Goal: Task Accomplishment & Management: Use online tool/utility

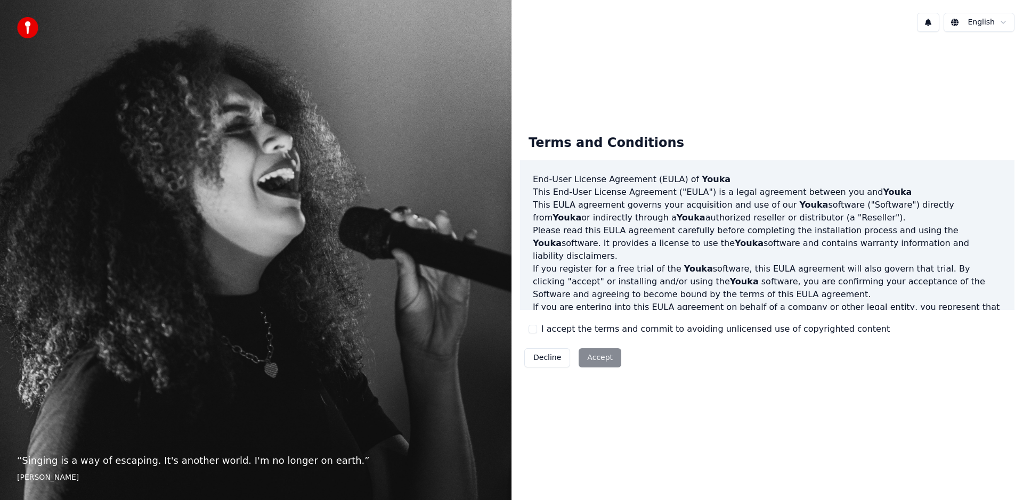
click at [593, 331] on label "I accept the terms and commit to avoiding unlicensed use of copyrighted content" at bounding box center [715, 329] width 348 height 13
click at [537, 331] on button "I accept the terms and commit to avoiding unlicensed use of copyrighted content" at bounding box center [533, 329] width 9 height 9
click at [599, 359] on button "Accept" at bounding box center [600, 357] width 43 height 19
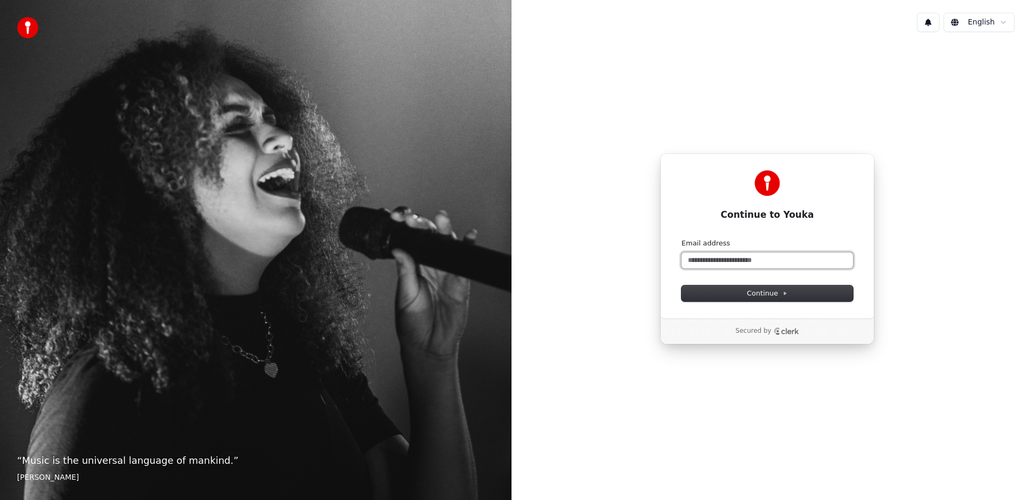
click at [731, 262] on input "Email address" at bounding box center [767, 261] width 172 height 16
type input "*"
click at [681, 239] on button "submit" at bounding box center [681, 239] width 0 height 0
type input "**********"
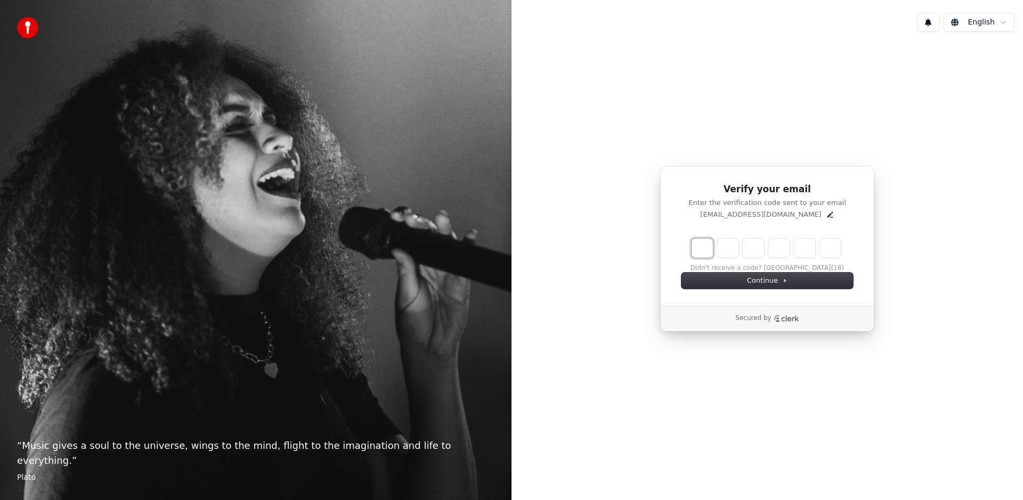
type input "*"
type input "**"
type input "*"
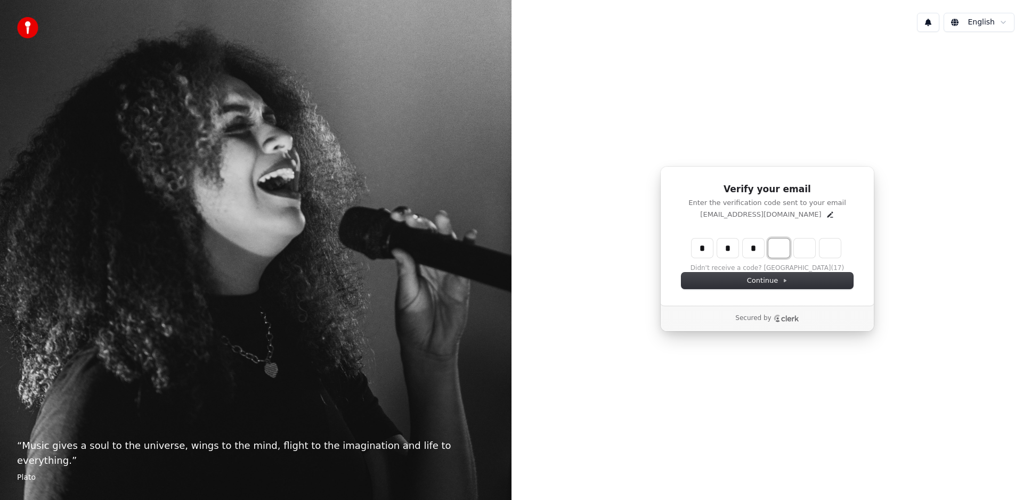
type input "***"
type input "*"
type input "****"
type input "*"
type input "*****"
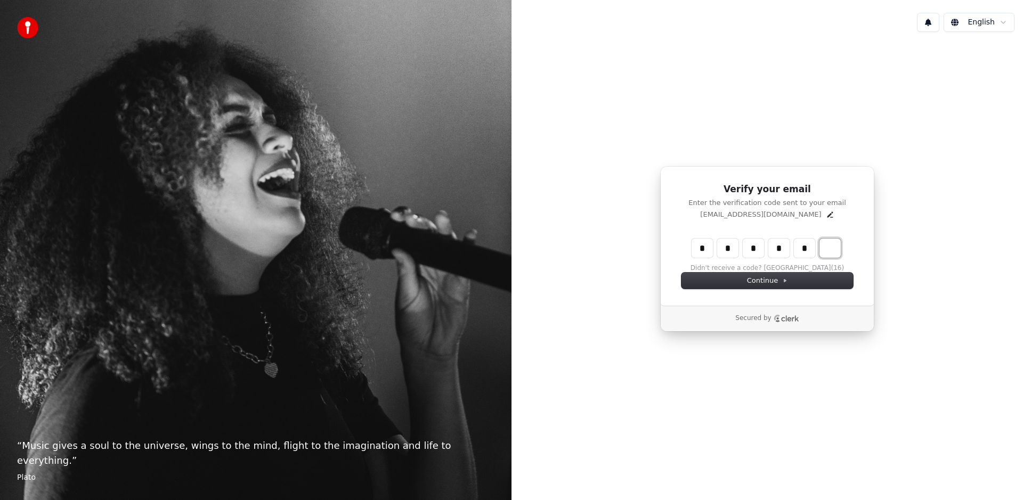
type input "*"
type input "******"
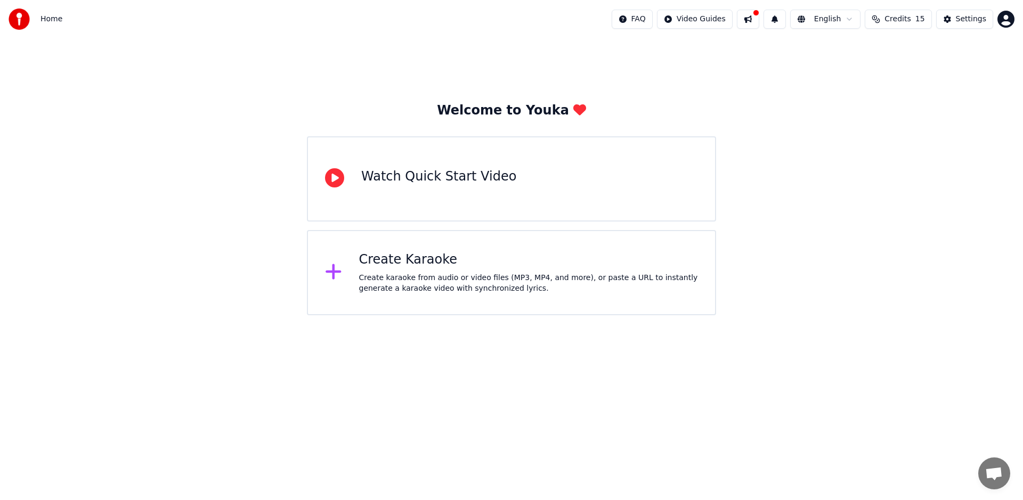
click at [422, 278] on div "Create karaoke from audio or video files (MP3, MP4, and more), or paste a URL t…" at bounding box center [528, 283] width 339 height 21
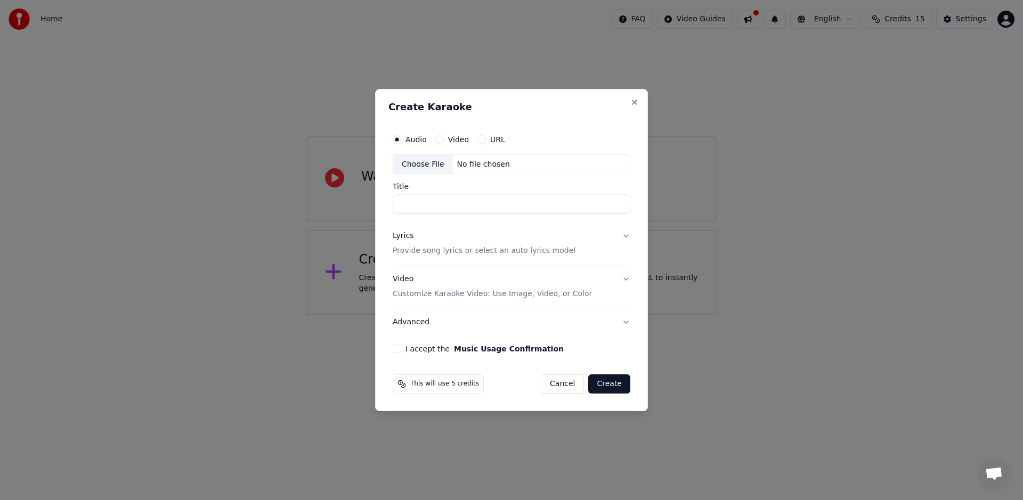
click at [443, 141] on div "Video" at bounding box center [452, 139] width 34 height 9
click at [439, 202] on input "Title" at bounding box center [512, 204] width 238 height 19
type input "*"
type input "****"
click at [460, 256] on p "Provide song lyrics or select an auto lyrics model" at bounding box center [484, 251] width 183 height 11
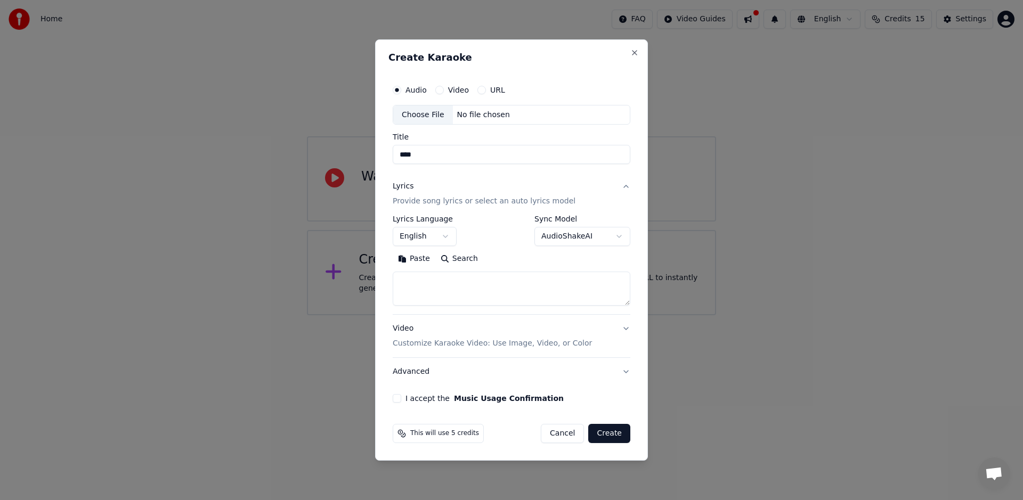
click at [439, 236] on button "English" at bounding box center [425, 236] width 64 height 19
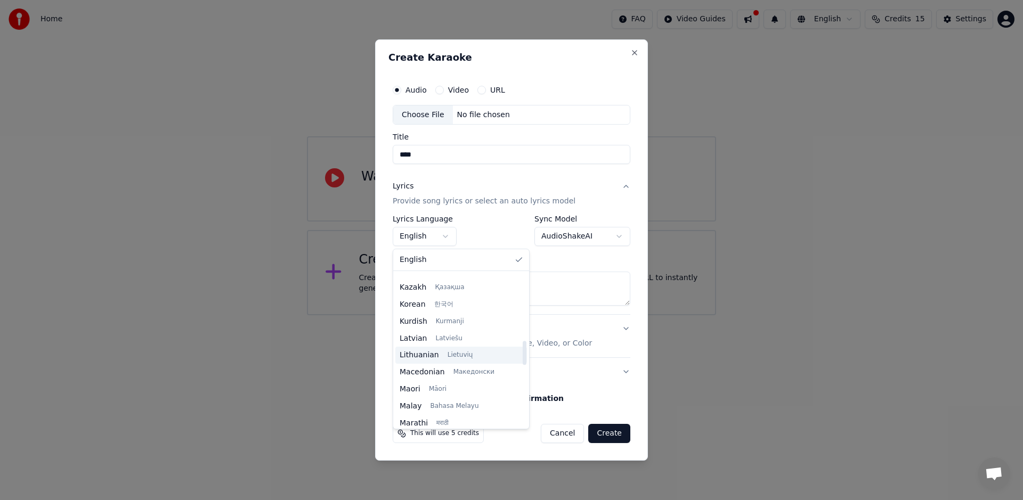
scroll to position [398, 0]
select select "**"
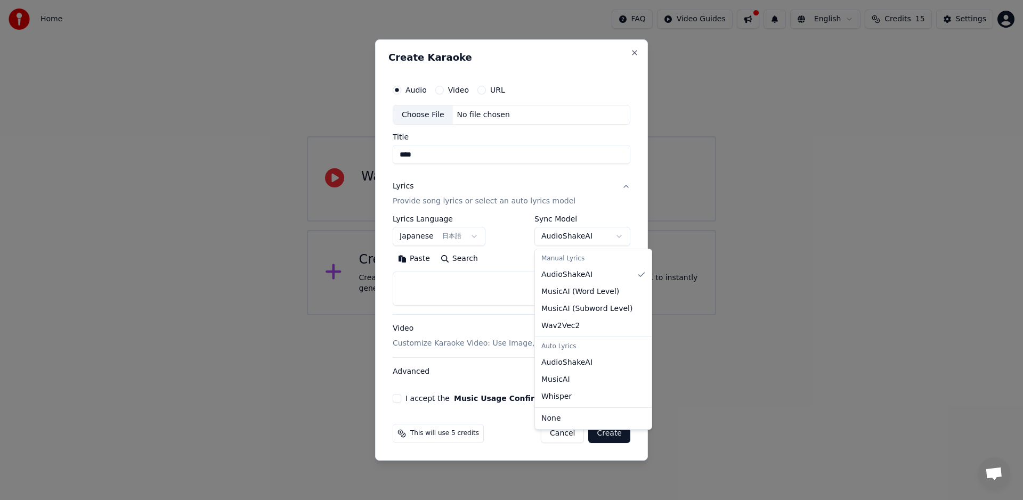
click at [575, 239] on body "**********" at bounding box center [511, 157] width 1023 height 315
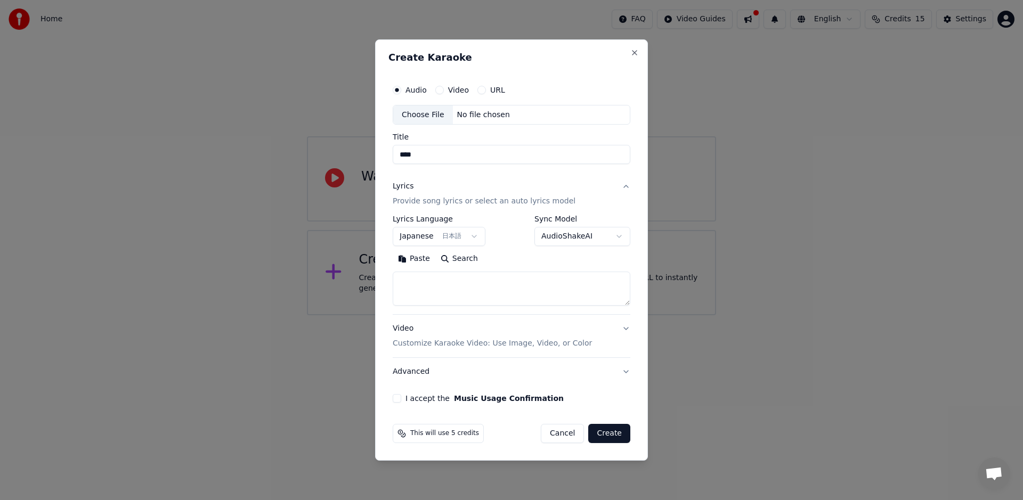
click at [485, 294] on textarea at bounding box center [512, 289] width 238 height 34
click at [475, 294] on textarea at bounding box center [512, 289] width 238 height 34
click at [489, 351] on button "Video Customize Karaoke Video: Use Image, Video, or Color" at bounding box center [512, 336] width 238 height 43
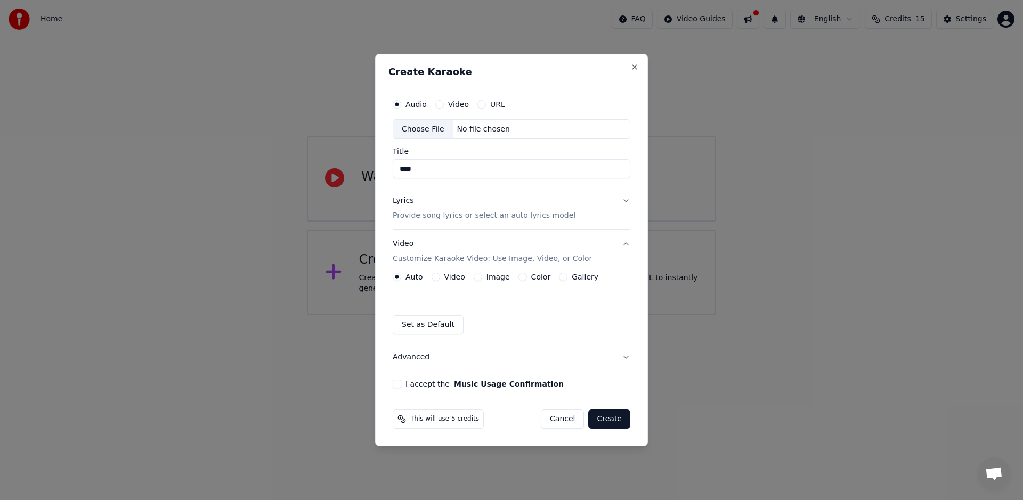
click at [420, 208] on div "Lyrics Provide song lyrics or select an auto lyrics model" at bounding box center [484, 209] width 183 height 26
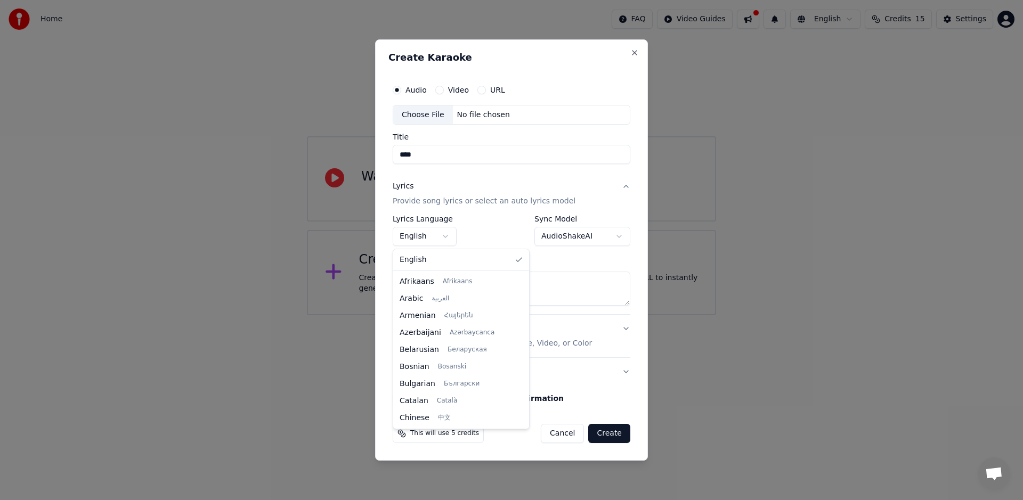
click at [434, 232] on body "**********" at bounding box center [511, 157] width 1023 height 315
select select "**"
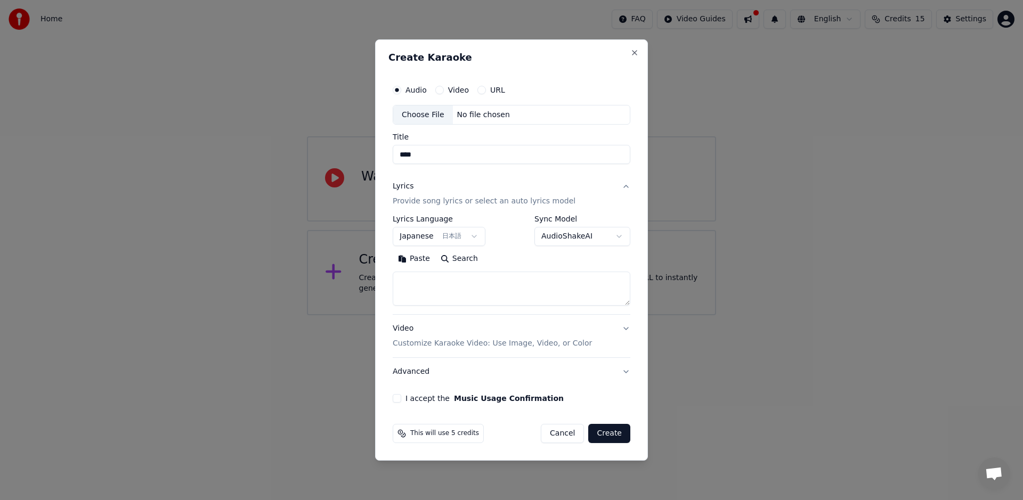
click at [451, 296] on textarea at bounding box center [512, 289] width 238 height 34
paste textarea "**********"
type textarea "**********"
paste textarea "**********"
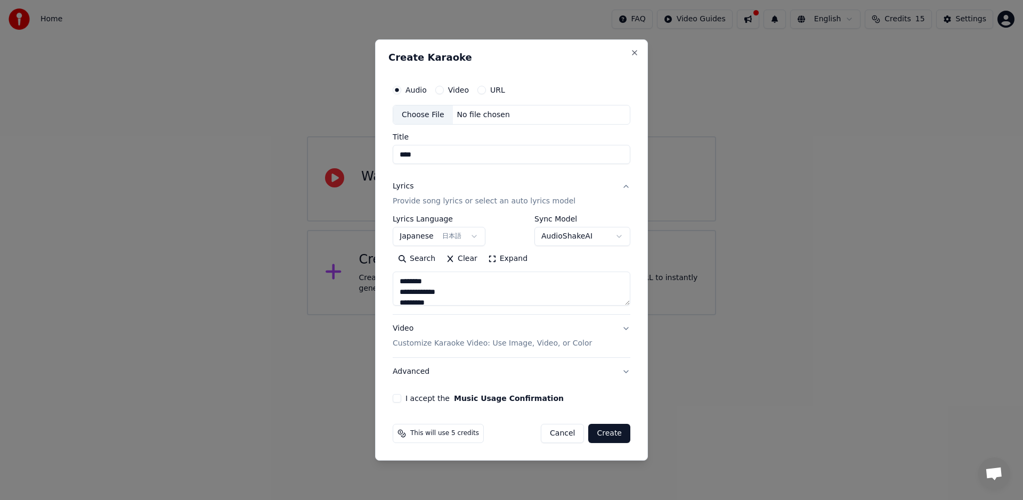
type textarea "**********"
drag, startPoint x: 442, startPoint y: 156, endPoint x: 418, endPoint y: 156, distance: 24.0
click at [419, 156] on input "****" at bounding box center [512, 154] width 238 height 19
paste input
click at [395, 401] on button "I accept the Music Usage Confirmation" at bounding box center [397, 398] width 9 height 9
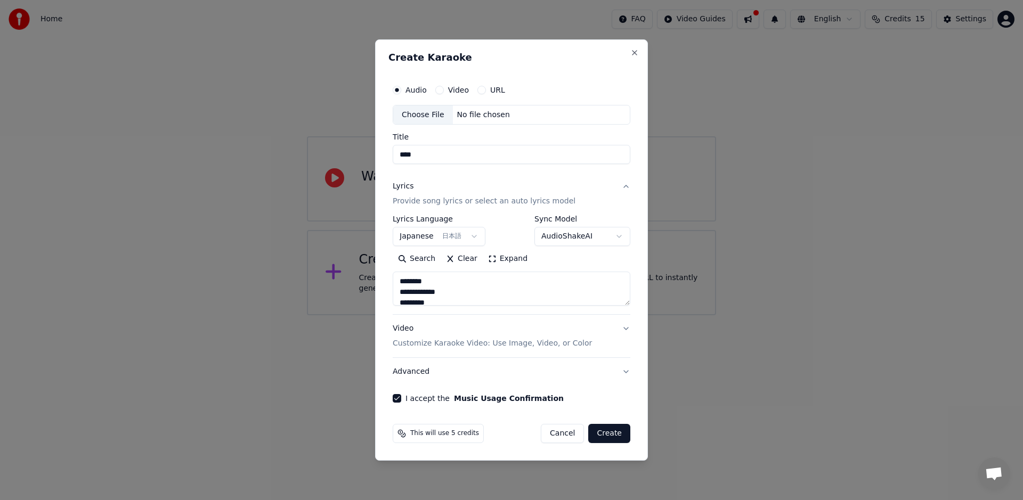
click at [567, 294] on textarea "**********" at bounding box center [512, 289] width 238 height 34
click at [622, 329] on button "Video Customize Karaoke Video: Use Image, Video, or Color" at bounding box center [512, 336] width 238 height 43
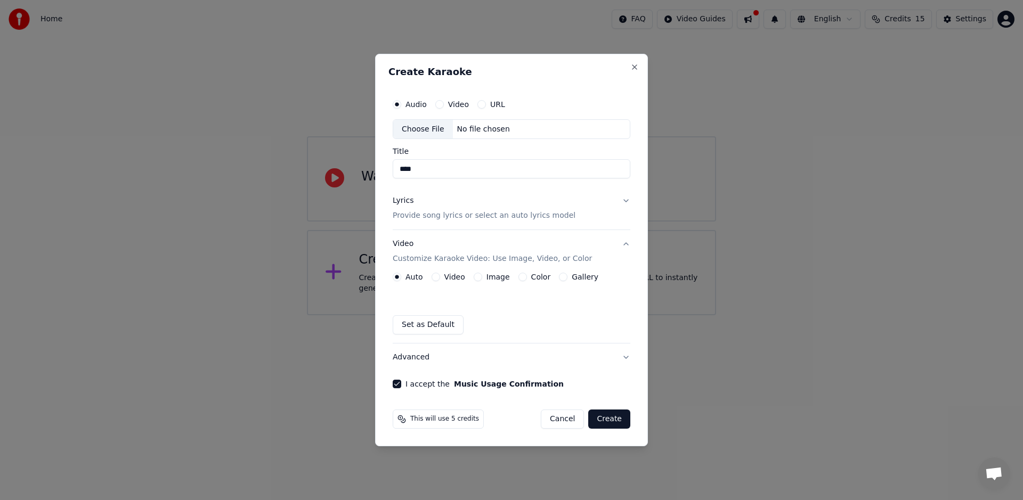
click at [417, 217] on p "Provide song lyrics or select an auto lyrics model" at bounding box center [484, 216] width 183 height 11
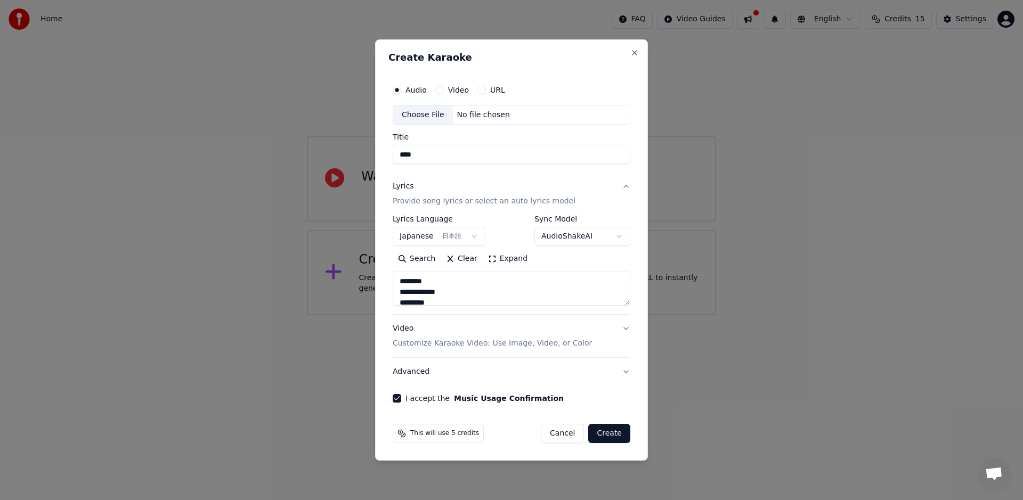
click at [496, 345] on p "Customize Karaoke Video: Use Image, Video, or Color" at bounding box center [492, 343] width 199 height 11
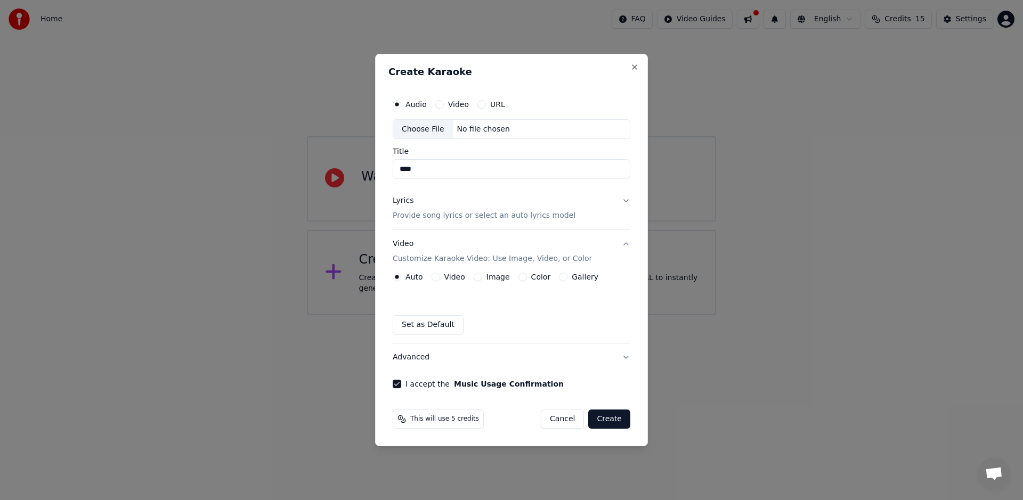
click at [473, 132] on div "No file chosen" at bounding box center [483, 129] width 61 height 11
type input "**********"
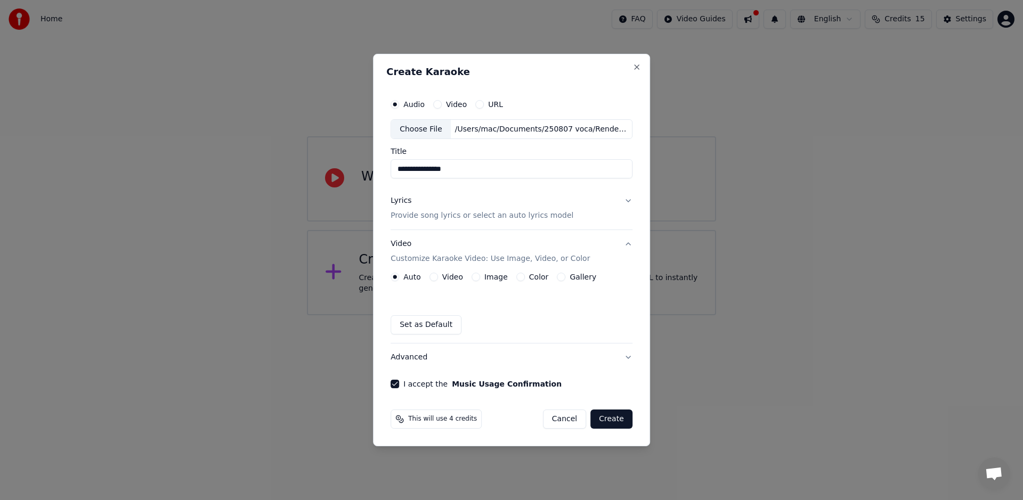
click at [626, 419] on button "Create" at bounding box center [611, 419] width 42 height 19
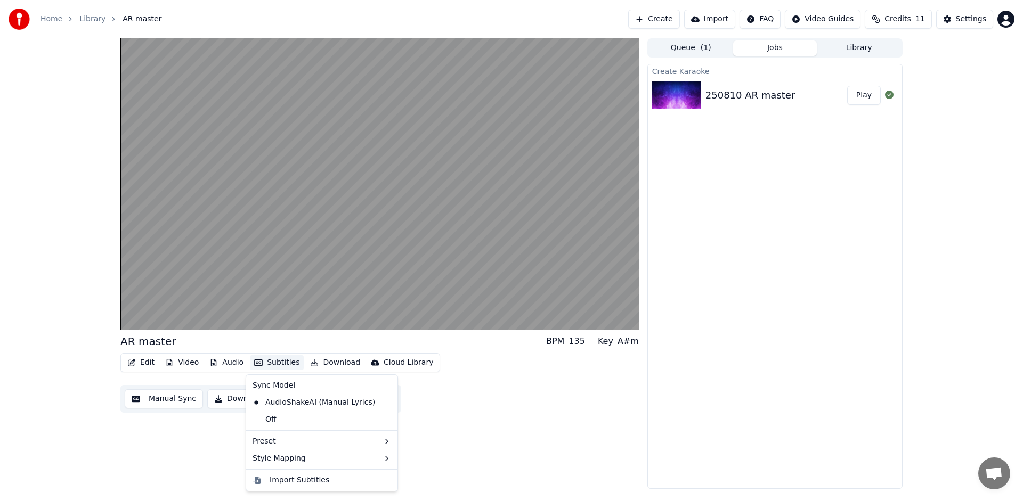
click at [270, 363] on button "Subtitles" at bounding box center [277, 362] width 54 height 15
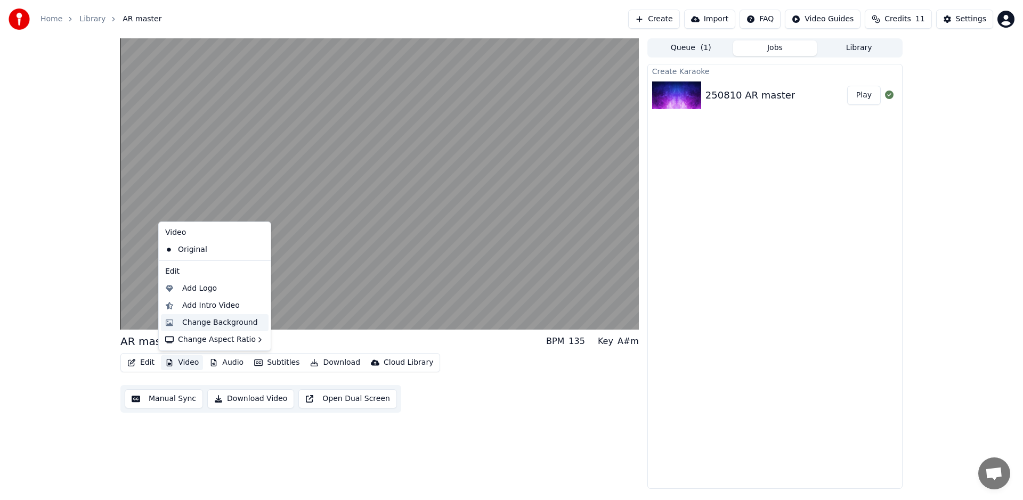
click at [206, 327] on div "Change Background" at bounding box center [220, 323] width 76 height 11
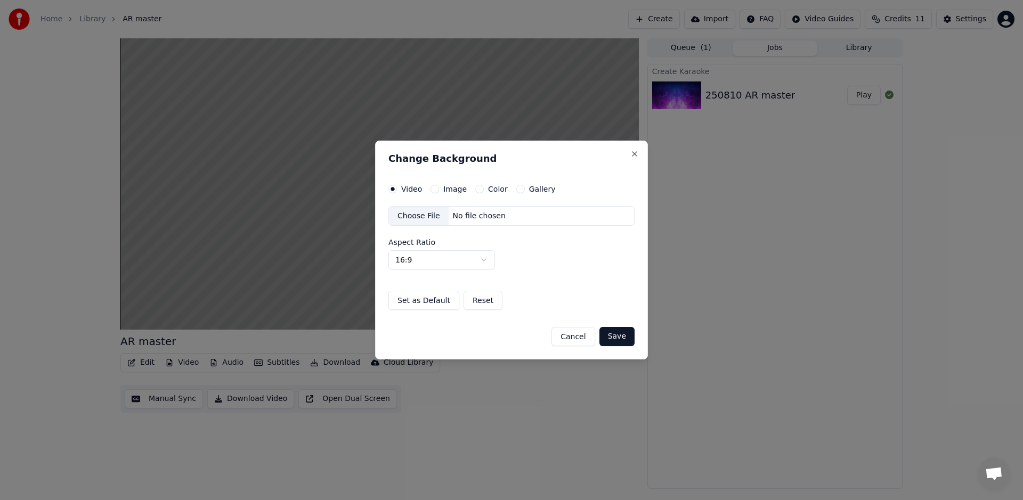
click at [505, 185] on div "Video Image Color Gallery" at bounding box center [471, 189] width 167 height 9
click at [498, 189] on label "Color" at bounding box center [498, 188] width 20 height 7
click at [484, 189] on button "Color" at bounding box center [479, 189] width 9 height 9
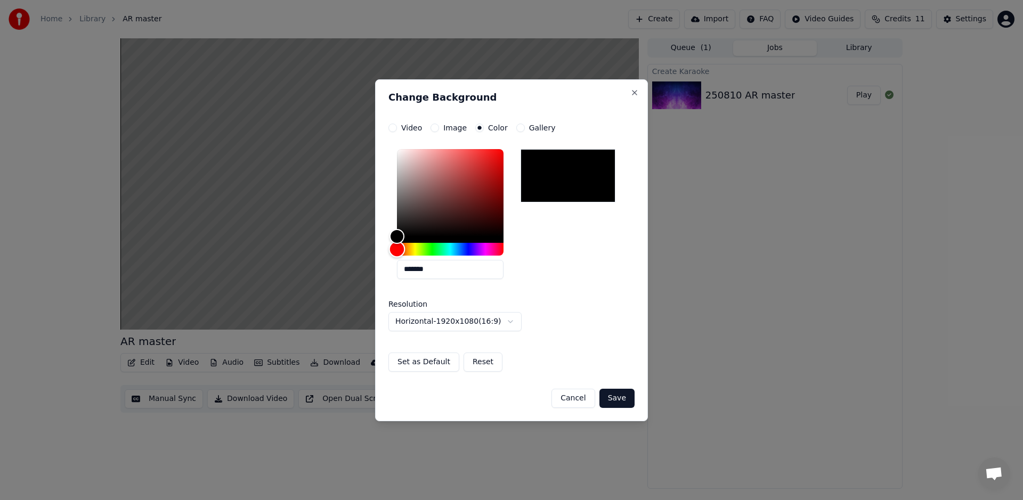
click at [429, 253] on div "Hue" at bounding box center [450, 249] width 107 height 13
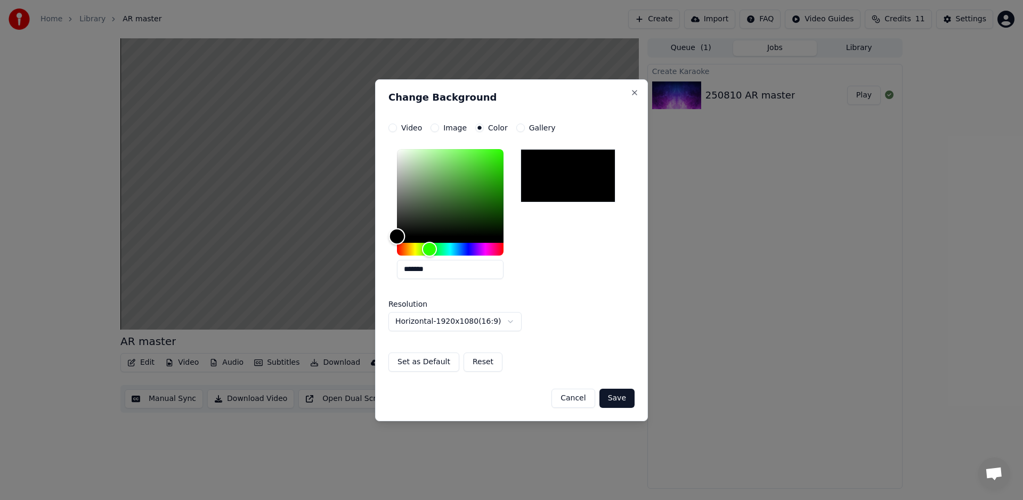
type input "*******"
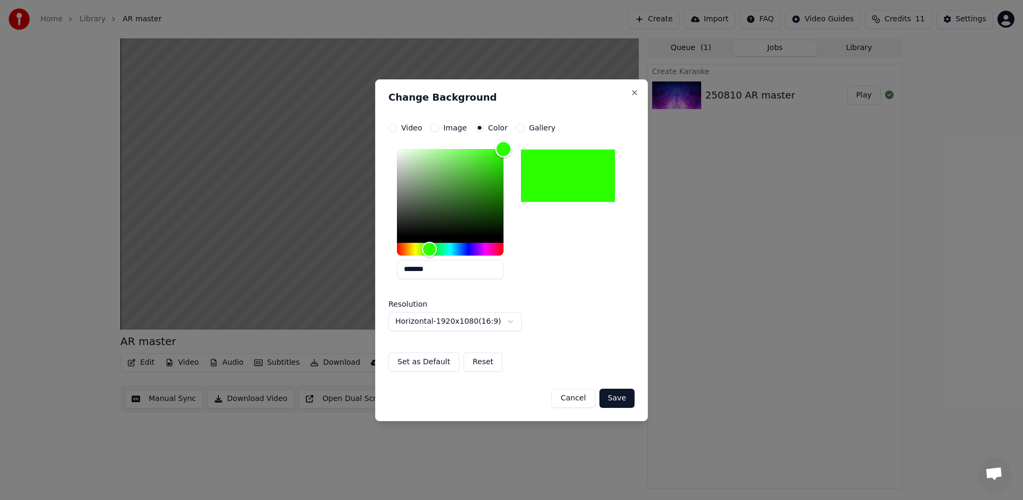
drag, startPoint x: 484, startPoint y: 158, endPoint x: 524, endPoint y: 127, distance: 50.5
click at [524, 127] on div "**********" at bounding box center [511, 248] width 246 height 248
click at [623, 403] on button "Save" at bounding box center [616, 398] width 35 height 19
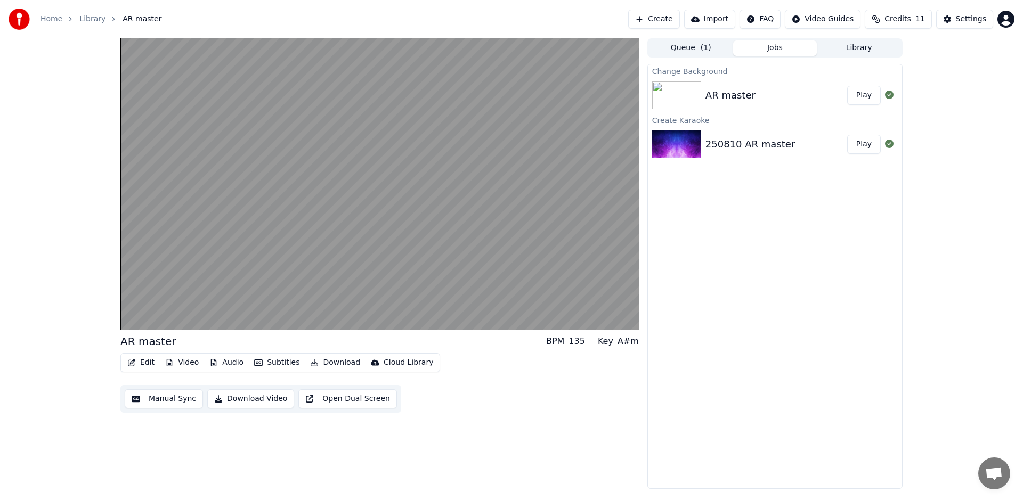
click at [342, 366] on button "Download" at bounding box center [335, 362] width 59 height 15
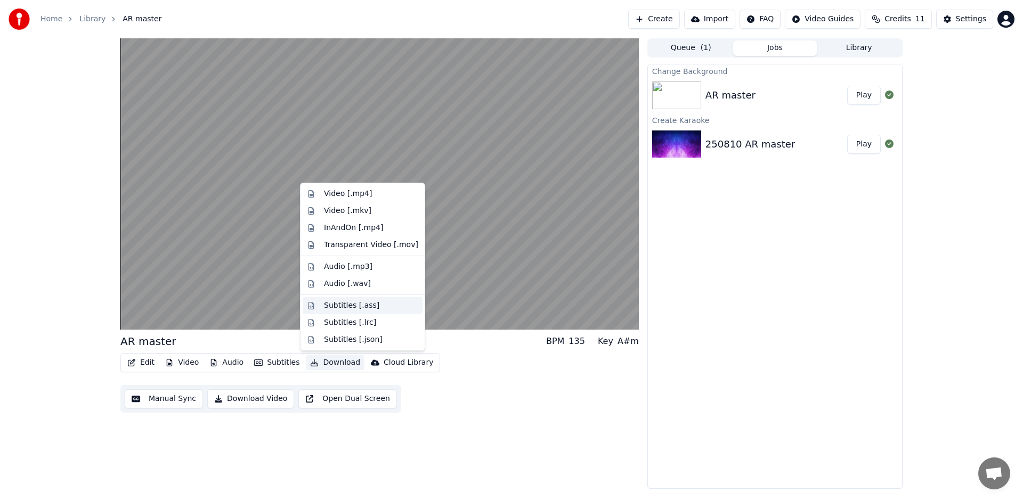
click at [352, 309] on div "Subtitles [.ass]" at bounding box center [351, 305] width 55 height 11
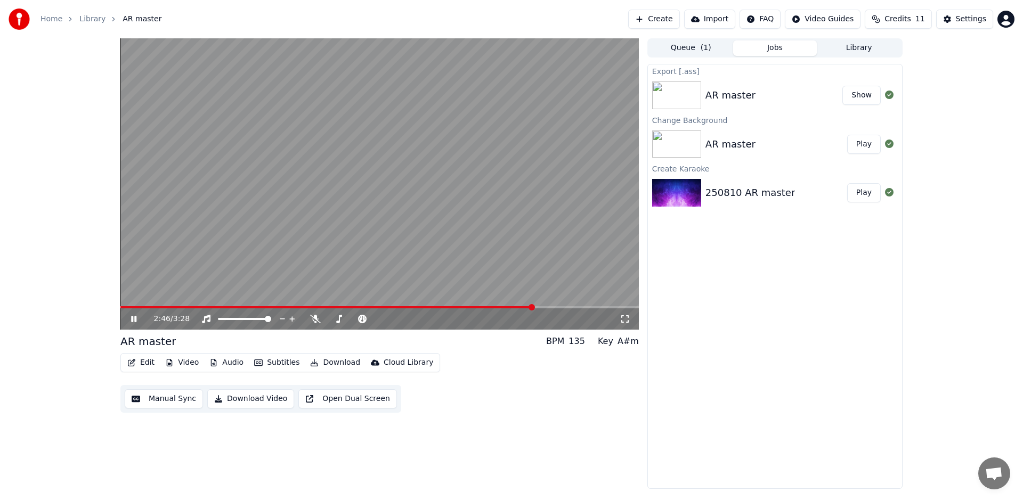
click at [866, 98] on button "Show" at bounding box center [861, 95] width 38 height 19
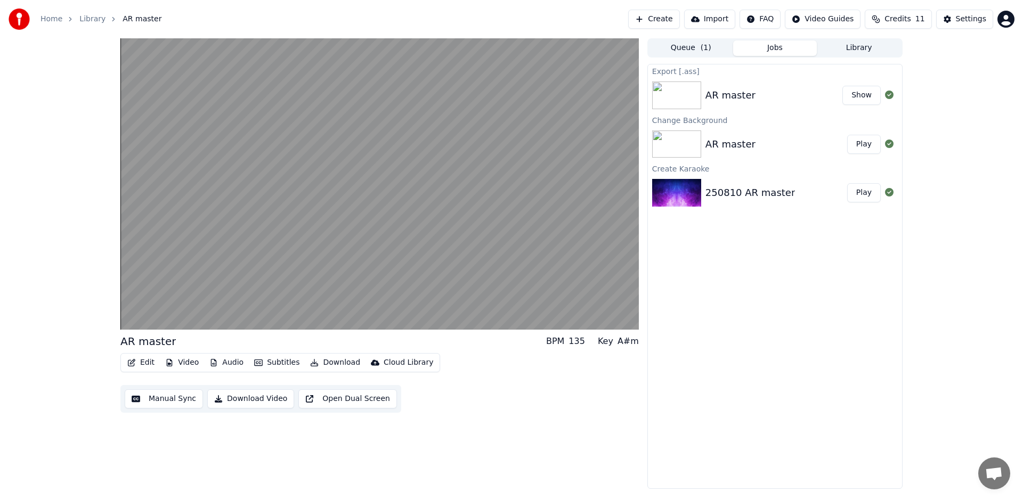
click at [347, 401] on button "Open Dual Screen" at bounding box center [347, 398] width 99 height 19
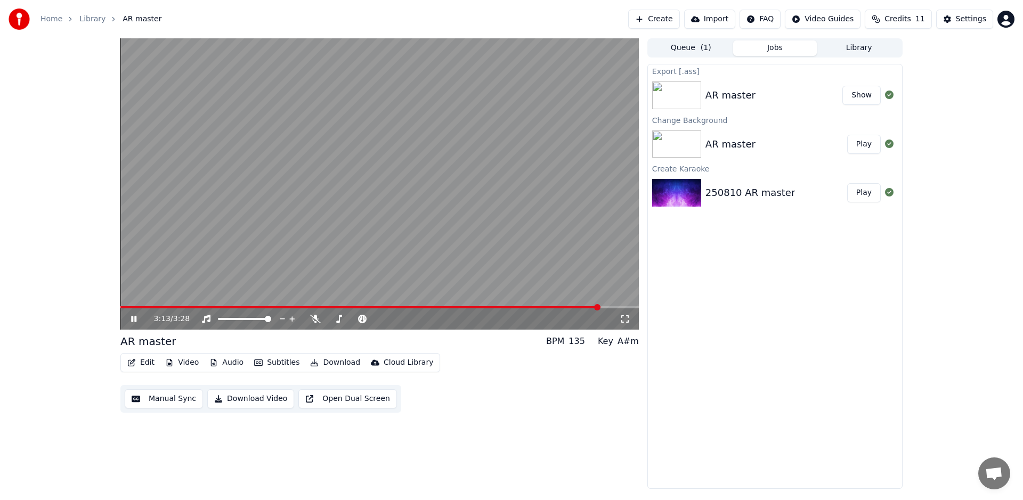
click at [538, 397] on div "Edit Video Audio Subtitles Download Cloud Library Manual Sync Download Video Op…" at bounding box center [379, 383] width 518 height 60
click at [689, 148] on img at bounding box center [676, 145] width 49 height 28
click at [867, 143] on button "Play" at bounding box center [864, 144] width 34 height 19
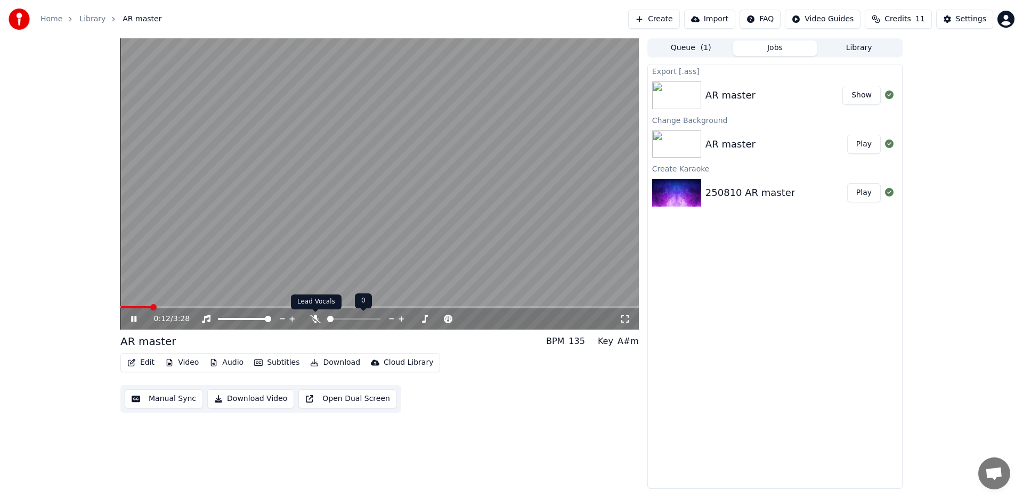
click at [314, 321] on icon at bounding box center [315, 319] width 11 height 9
click at [314, 321] on icon at bounding box center [315, 319] width 6 height 9
click at [318, 321] on icon at bounding box center [315, 319] width 11 height 9
click at [349, 320] on span at bounding box center [338, 319] width 23 height 2
click at [339, 320] on div at bounding box center [364, 319] width 86 height 11
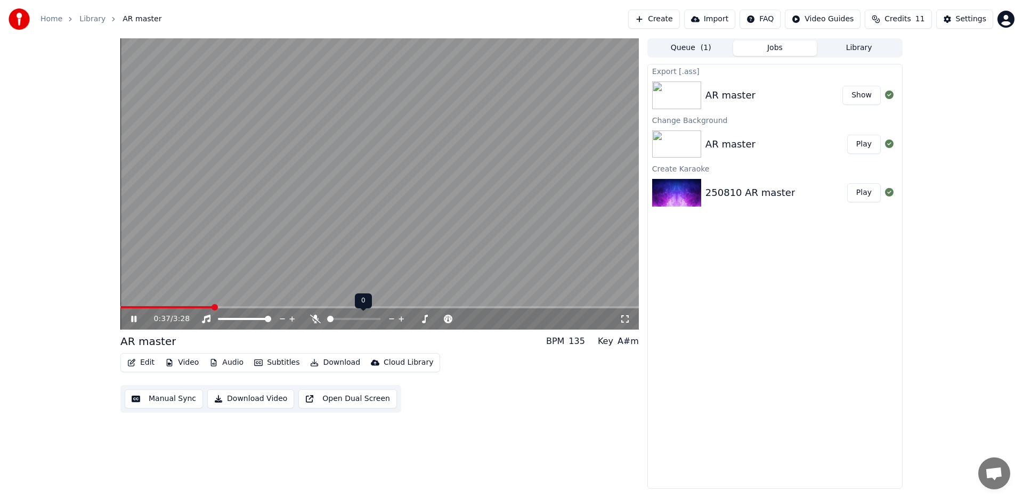
click at [327, 320] on span at bounding box center [330, 319] width 6 height 6
click at [446, 317] on icon at bounding box center [448, 319] width 10 height 11
click at [448, 318] on icon at bounding box center [447, 318] width 5 height 5
click at [438, 320] on icon at bounding box center [439, 319] width 10 height 11
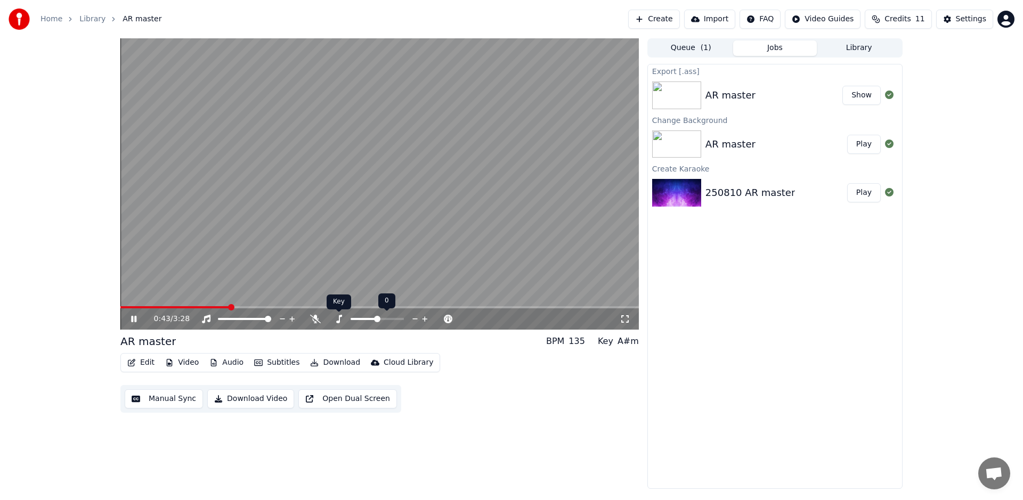
click at [340, 319] on icon at bounding box center [339, 319] width 11 height 9
click at [424, 320] on icon at bounding box center [425, 319] width 10 height 11
click at [424, 320] on icon at bounding box center [424, 318] width 5 height 5
click at [418, 319] on icon at bounding box center [415, 319] width 10 height 11
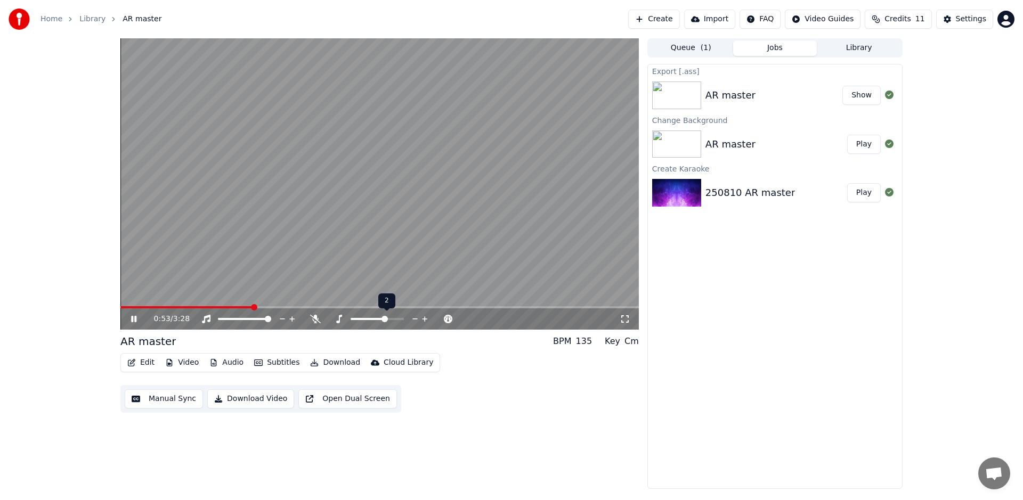
click at [418, 319] on icon at bounding box center [415, 319] width 10 height 11
click at [533, 382] on div "Edit Video Audio Subtitles Download Cloud Library Manual Sync Download Video Op…" at bounding box center [379, 383] width 518 height 60
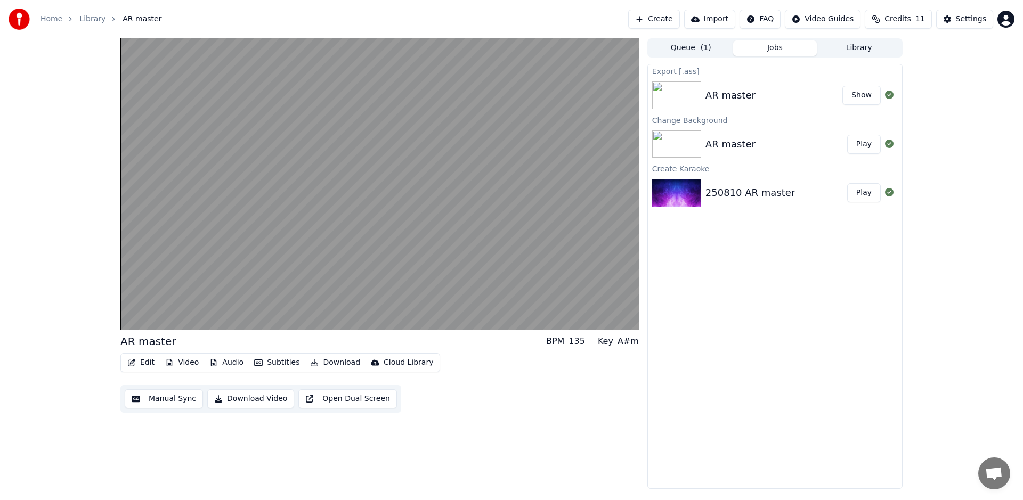
click at [288, 363] on button "Subtitles" at bounding box center [277, 362] width 54 height 15
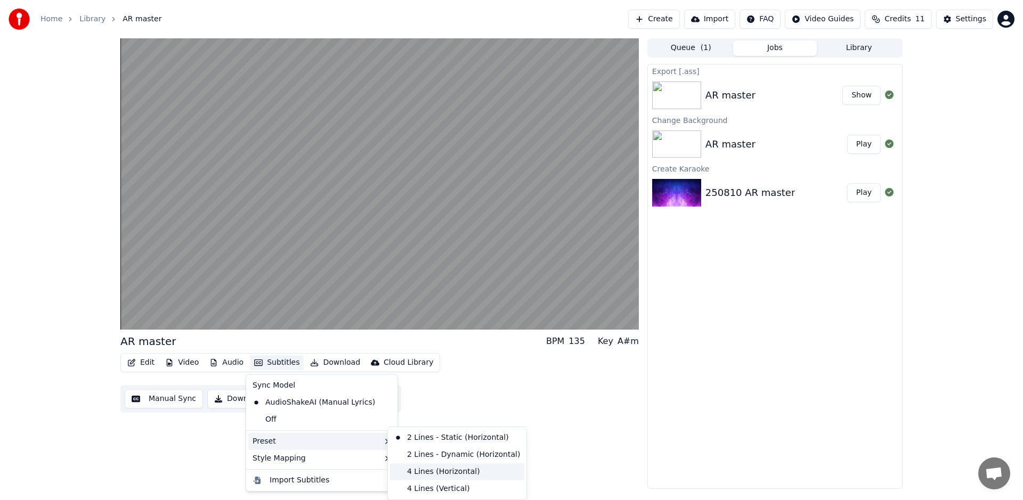
click at [428, 471] on div "4 Lines (Horizontal)" at bounding box center [457, 472] width 134 height 17
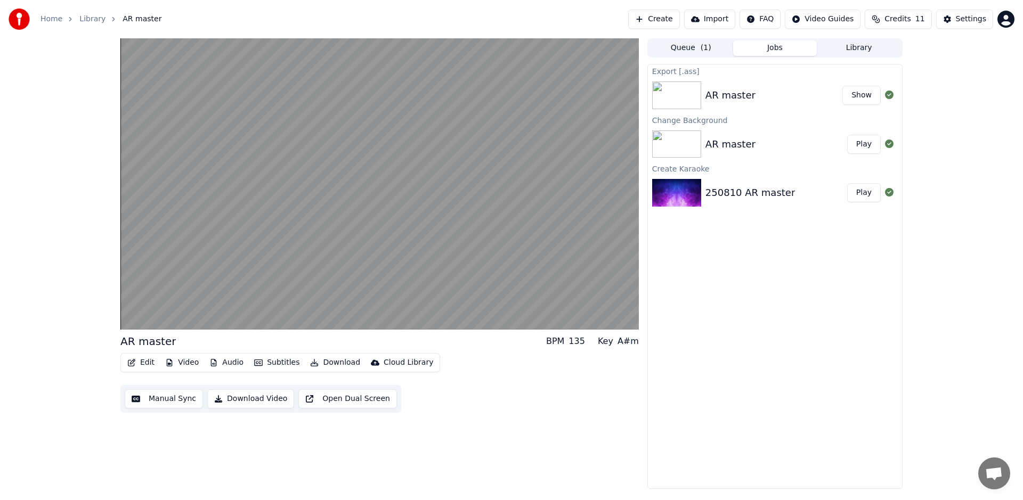
click at [282, 368] on button "Subtitles" at bounding box center [277, 362] width 54 height 15
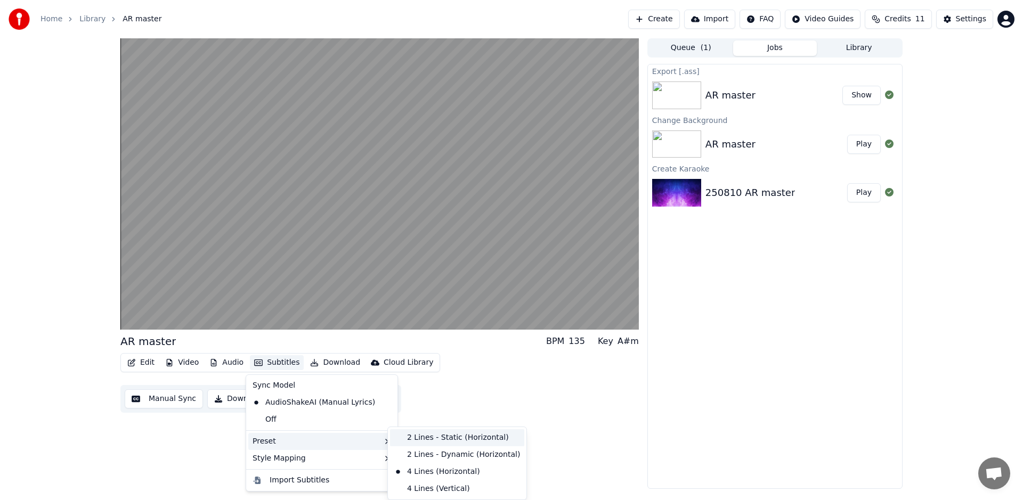
click at [414, 443] on div "2 Lines - Static (Horizontal)" at bounding box center [457, 437] width 134 height 17
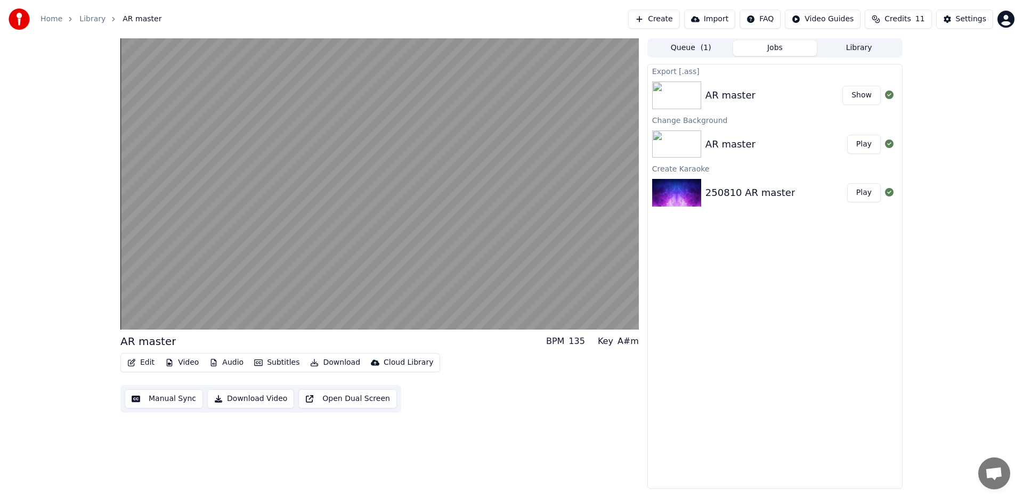
click at [178, 397] on button "Manual Sync" at bounding box center [164, 398] width 78 height 19
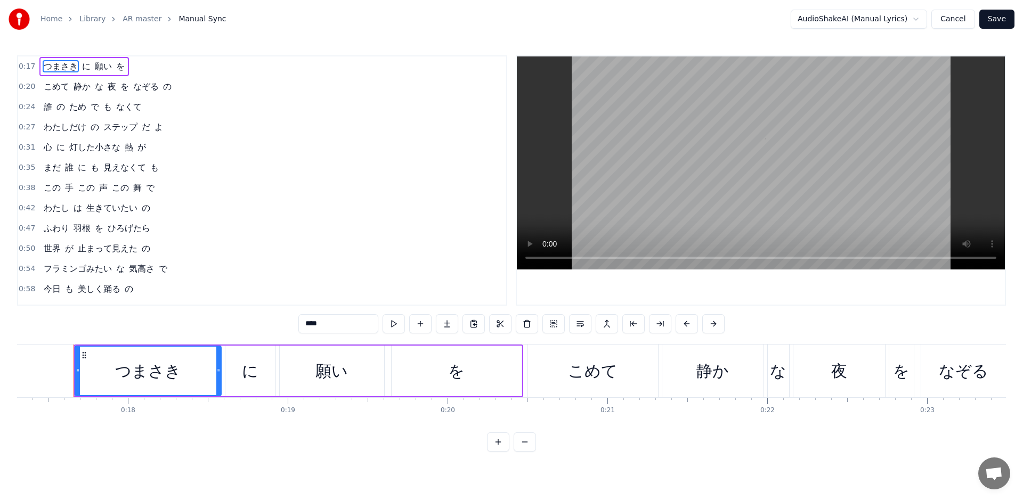
scroll to position [0, 2769]
click at [836, 18] on html "Home Library AR master Manual Sync AudioShakeAI (Manual Lyrics) Cancel Save 0:1…" at bounding box center [511, 234] width 1023 height 469
click at [421, 28] on div "Home Library AR master Manual Sync AudioShakeAI (Manual Lyrics) Cancel Save" at bounding box center [511, 19] width 1023 height 38
click at [396, 321] on button at bounding box center [394, 323] width 22 height 19
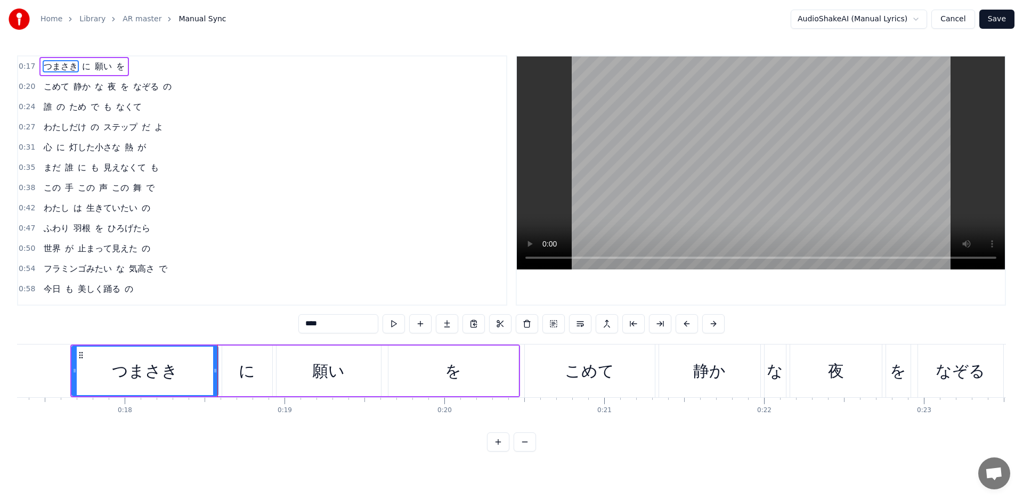
click at [396, 321] on button at bounding box center [394, 323] width 22 height 19
click at [532, 445] on button at bounding box center [525, 442] width 22 height 19
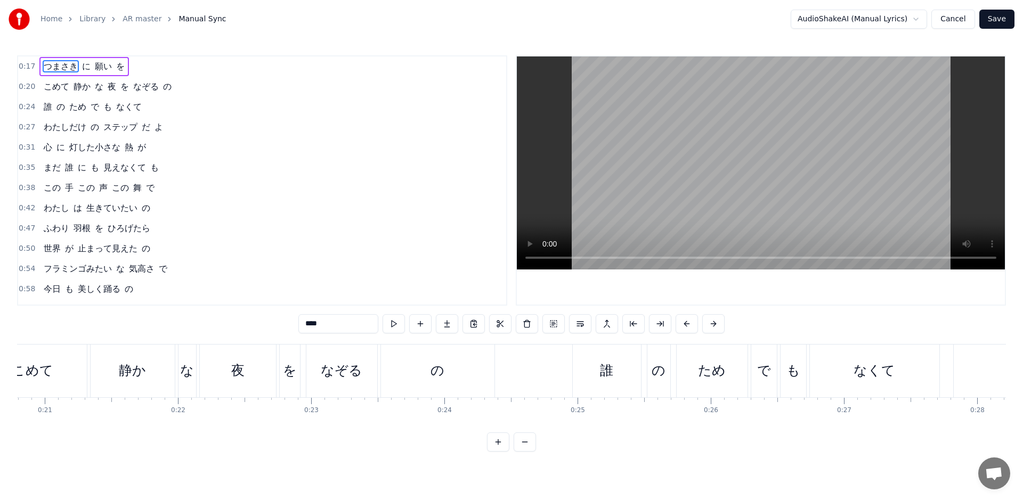
click at [531, 445] on button at bounding box center [525, 442] width 22 height 19
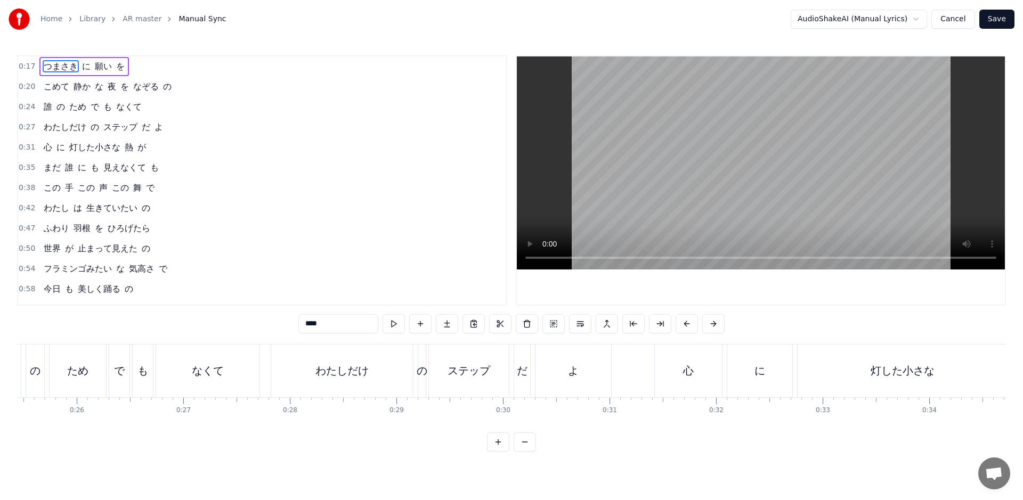
click at [531, 445] on button at bounding box center [525, 442] width 22 height 19
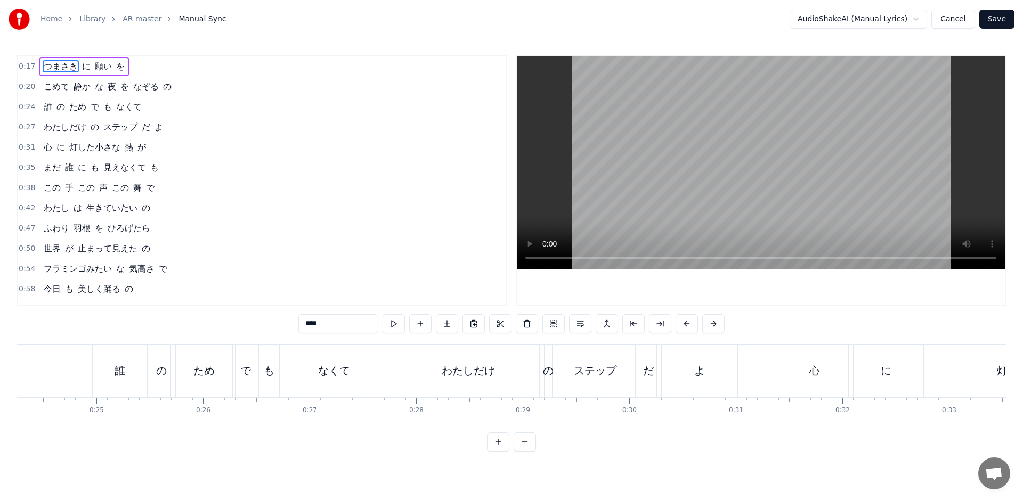
click at [531, 445] on button at bounding box center [525, 442] width 22 height 19
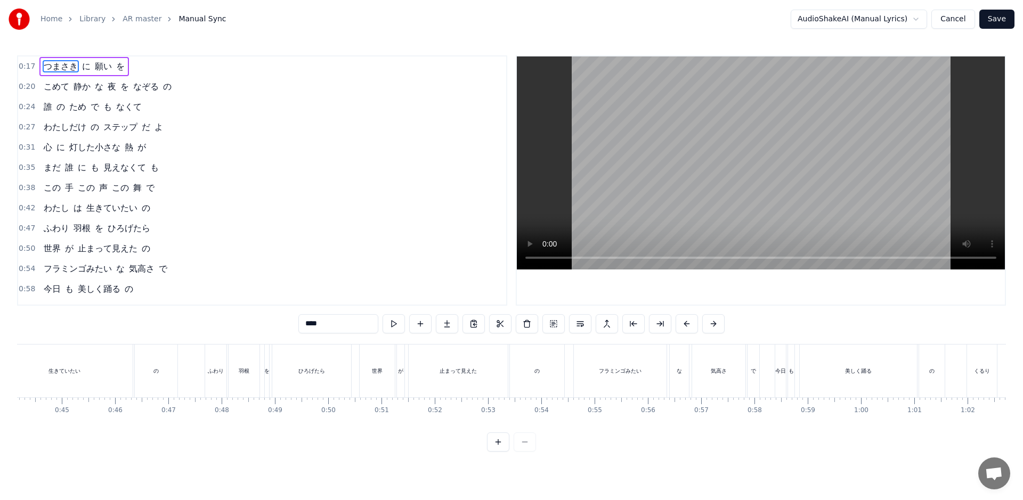
click at [531, 446] on div at bounding box center [511, 442] width 49 height 19
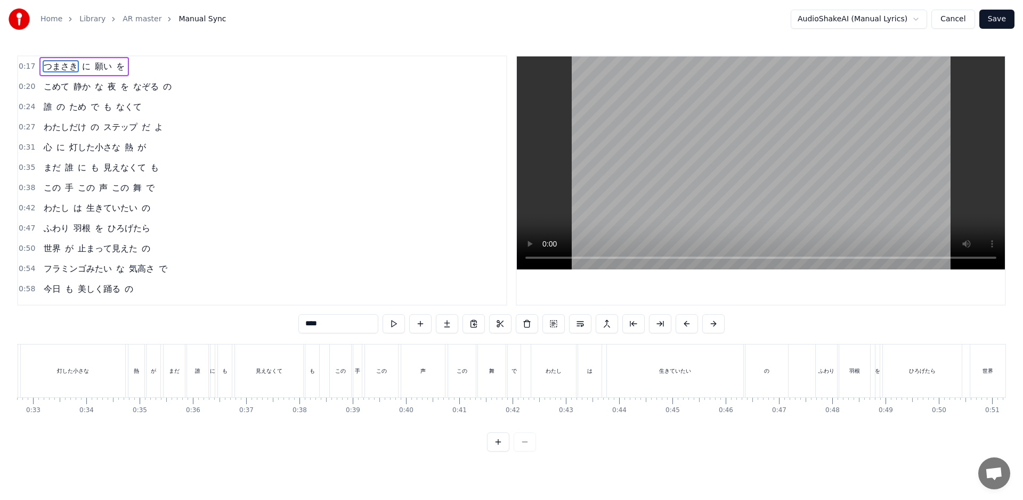
click at [530, 446] on div at bounding box center [511, 442] width 49 height 19
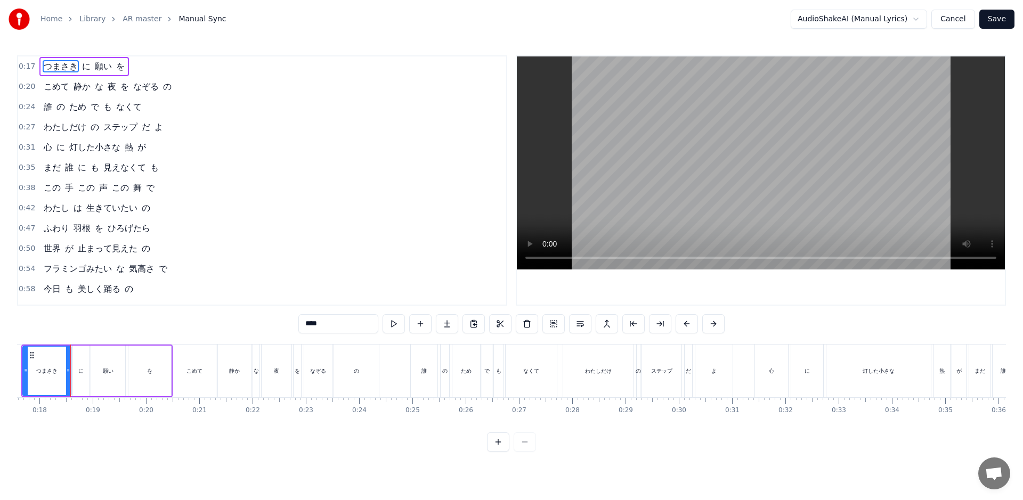
click at [530, 446] on div at bounding box center [511, 442] width 49 height 19
click at [392, 432] on div "0:17 つまさき に 願い を 0:20 こめて 静か な 夜 を なぞる の 0:24 誰 の ため で も なくて 0:27 わたしだけ の ステップ …" at bounding box center [511, 253] width 989 height 396
click at [395, 329] on button at bounding box center [394, 323] width 22 height 19
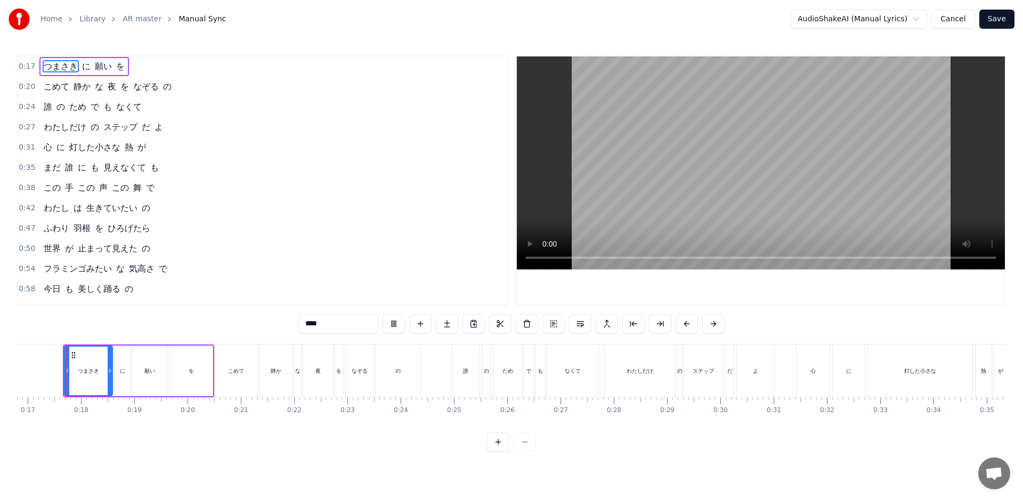
scroll to position [0, 888]
click at [94, 69] on span "願い" at bounding box center [103, 66] width 19 height 12
type input "**"
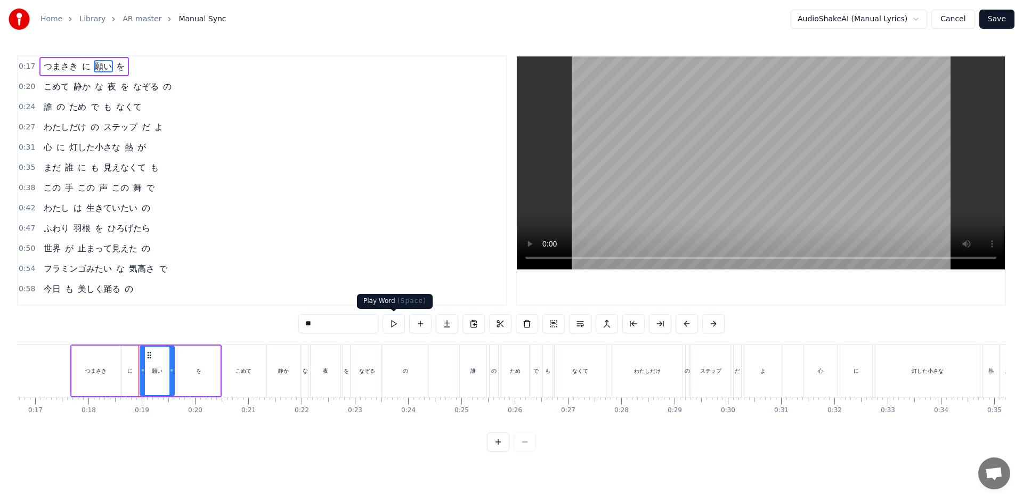
click at [390, 326] on button at bounding box center [394, 323] width 22 height 19
click at [952, 18] on button "Cancel" at bounding box center [952, 19] width 43 height 19
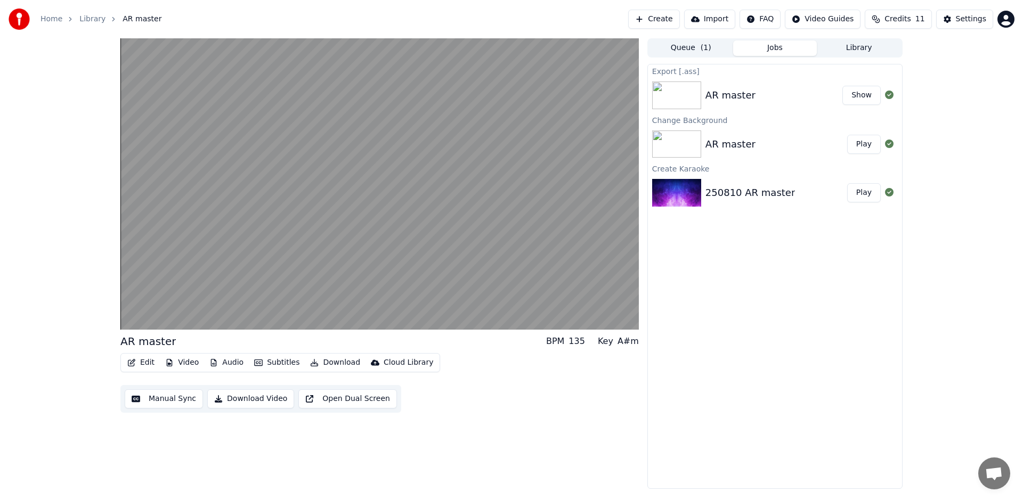
click at [171, 402] on button "Manual Sync" at bounding box center [164, 398] width 78 height 19
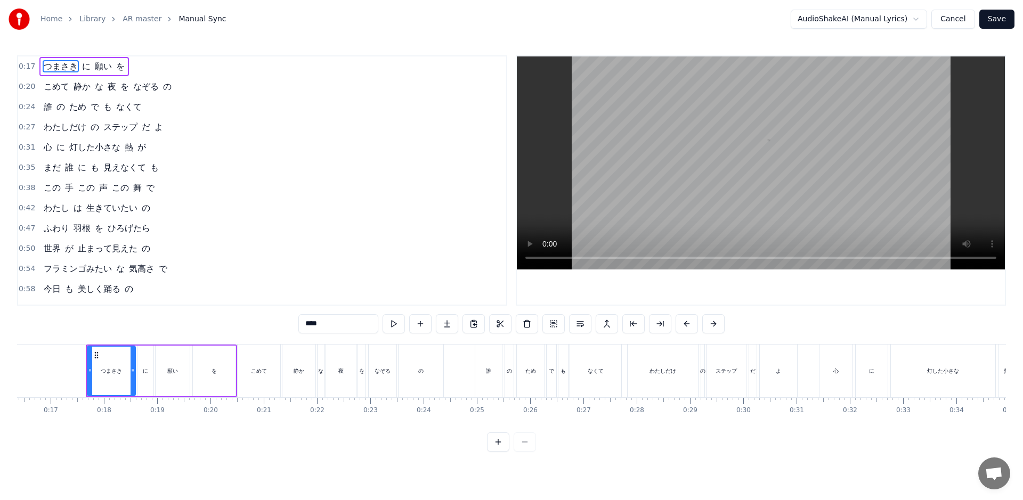
scroll to position [0, 888]
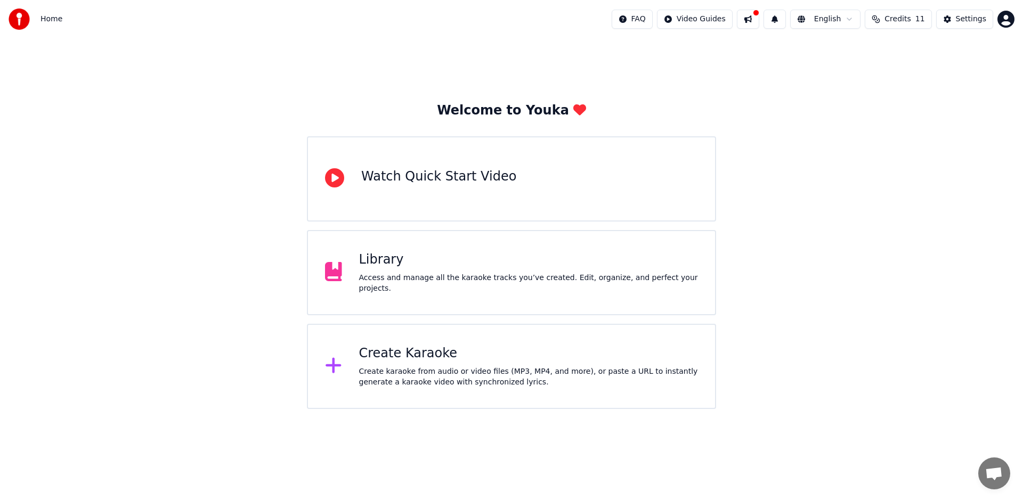
click at [418, 269] on div "Library Access and manage all the karaoke tracks you’ve created. Edit, organize…" at bounding box center [528, 272] width 339 height 43
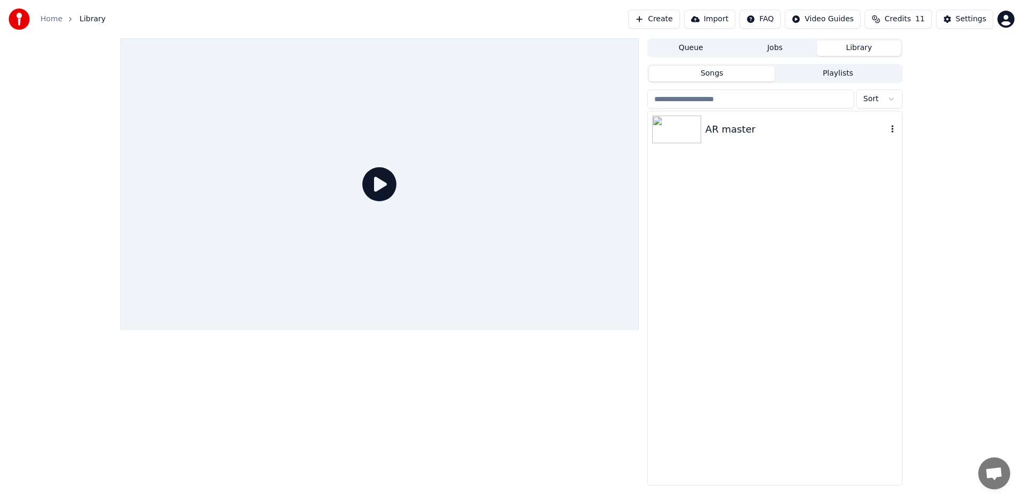
click at [774, 127] on div "AR master" at bounding box center [796, 129] width 182 height 15
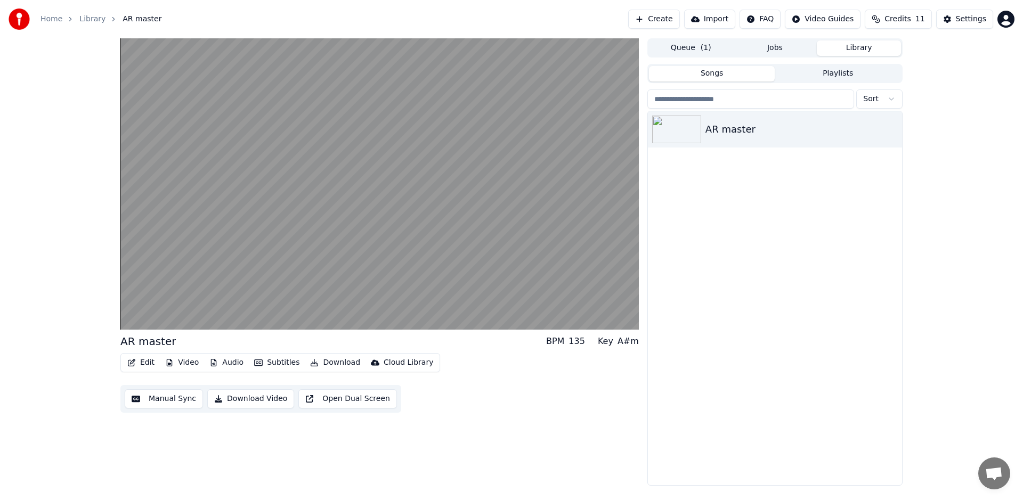
click at [345, 363] on button "Download" at bounding box center [335, 362] width 59 height 15
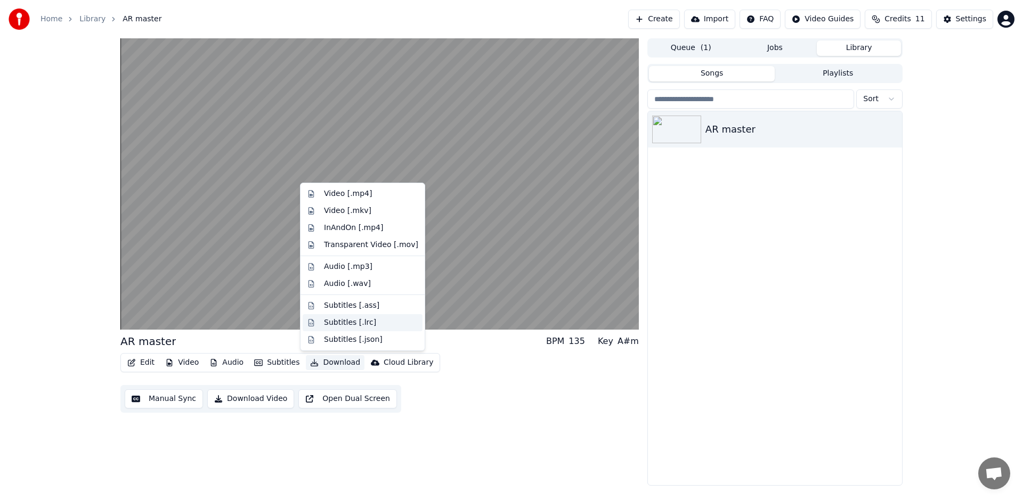
click at [347, 326] on div "Subtitles [.lrc]" at bounding box center [350, 323] width 52 height 11
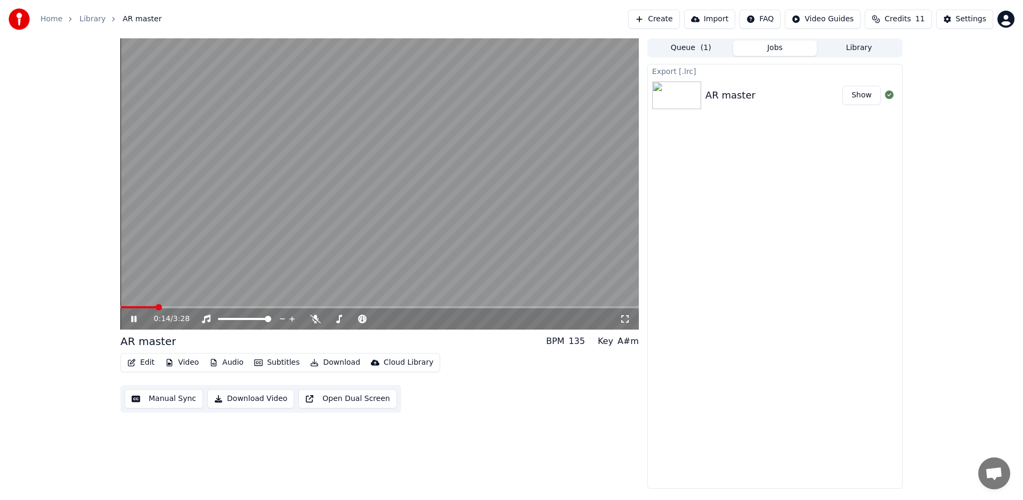
click at [339, 361] on button "Download" at bounding box center [335, 362] width 59 height 15
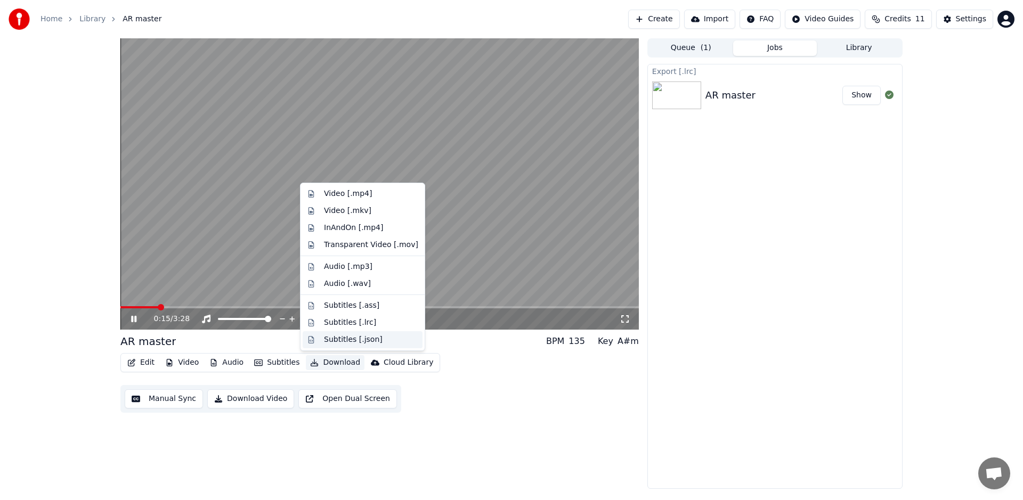
click at [347, 343] on div "Subtitles [.json]" at bounding box center [353, 340] width 59 height 11
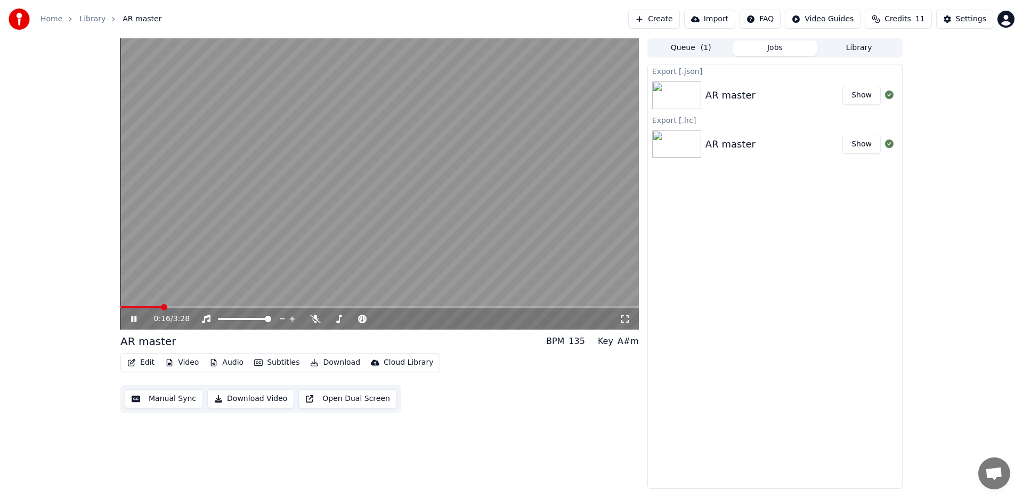
click at [329, 364] on button "Download" at bounding box center [335, 362] width 59 height 15
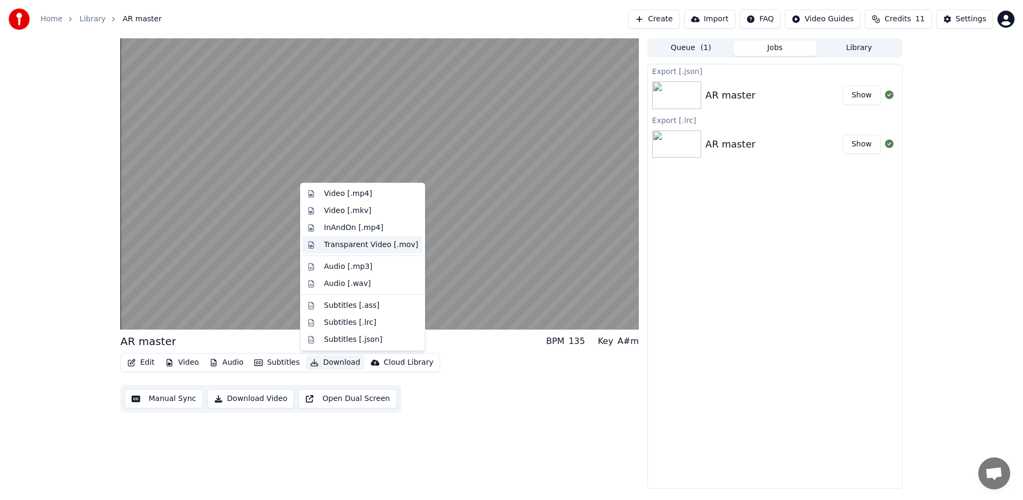
click at [351, 250] on div "Transparent Video [.mov]" at bounding box center [363, 245] width 120 height 17
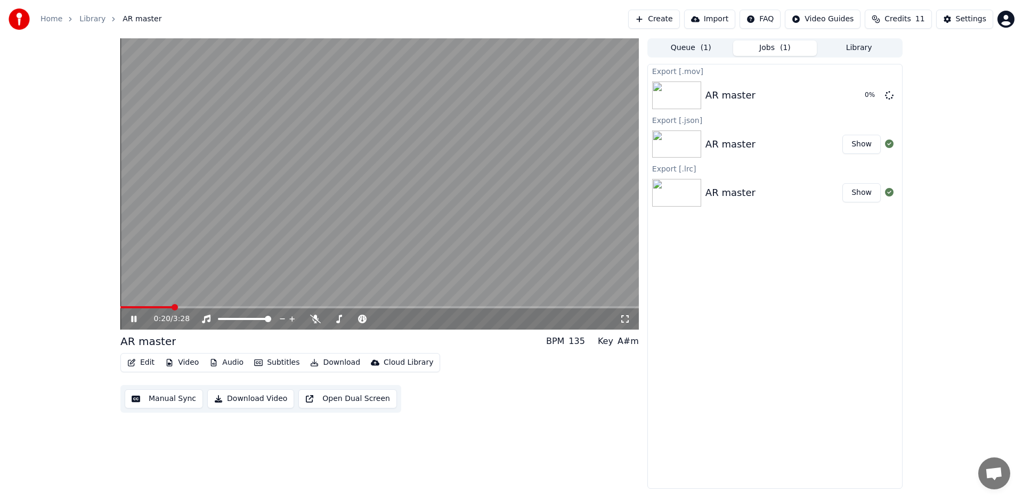
click at [854, 193] on button "Show" at bounding box center [861, 192] width 38 height 19
click at [315, 322] on icon at bounding box center [315, 319] width 11 height 9
click at [259, 399] on button "Download Video" at bounding box center [250, 398] width 87 height 19
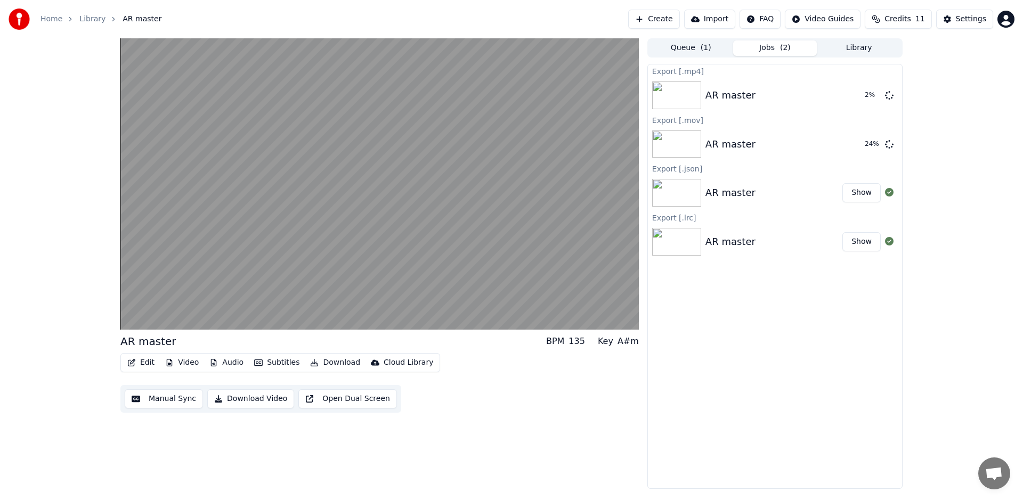
click at [275, 364] on button "Subtitles" at bounding box center [277, 362] width 54 height 15
click at [322, 362] on button "Download" at bounding box center [335, 362] width 59 height 15
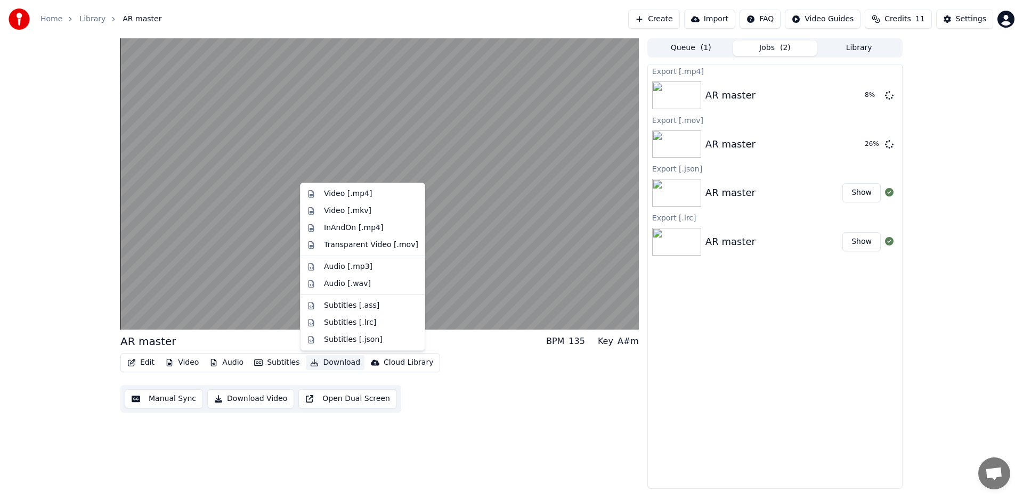
click at [498, 381] on div "Edit Video Audio Subtitles Download Cloud Library Manual Sync Download Video Op…" at bounding box center [379, 383] width 518 height 60
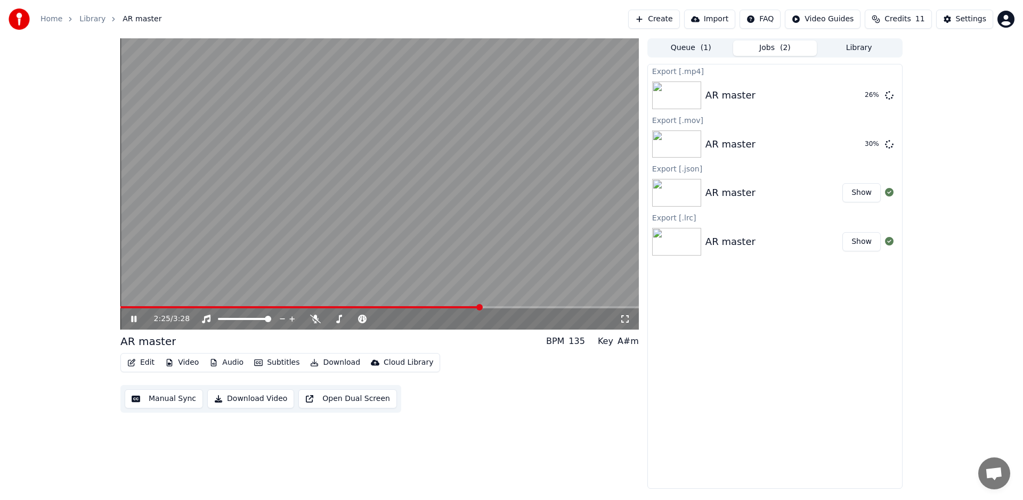
click at [421, 214] on video at bounding box center [379, 183] width 518 height 291
click at [783, 382] on div "Export [.mp4] AR master Show Export [.mov] AR master Show Export [.json] AR mas…" at bounding box center [774, 276] width 255 height 425
click at [901, 19] on span "Credits" at bounding box center [897, 19] width 26 height 11
click at [895, 100] on button "Refresh" at bounding box center [901, 98] width 55 height 19
click at [1005, 26] on html "Home Library AR master Create Import FAQ Video Guides Credits 11 Settings 2:25 …" at bounding box center [511, 250] width 1023 height 500
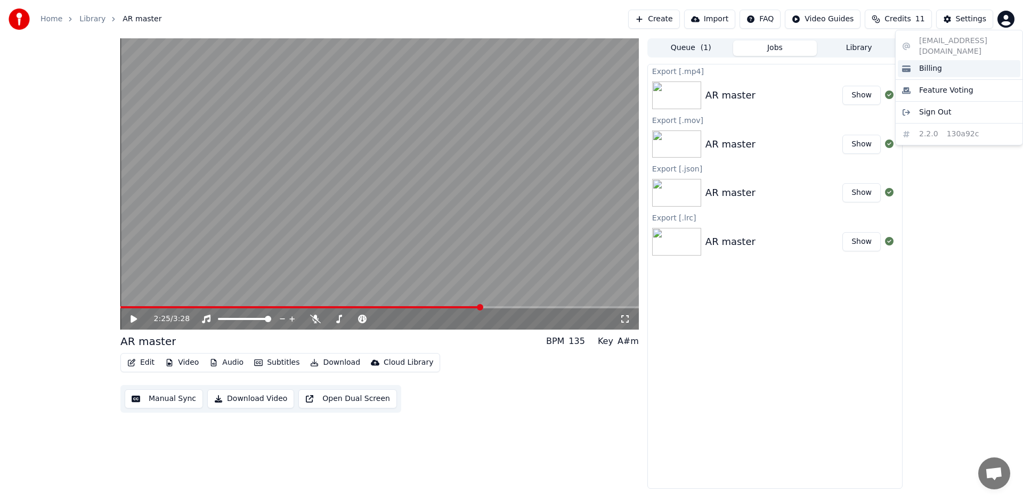
click at [917, 60] on div "Billing" at bounding box center [959, 68] width 123 height 17
click at [874, 96] on button "Show" at bounding box center [861, 95] width 38 height 19
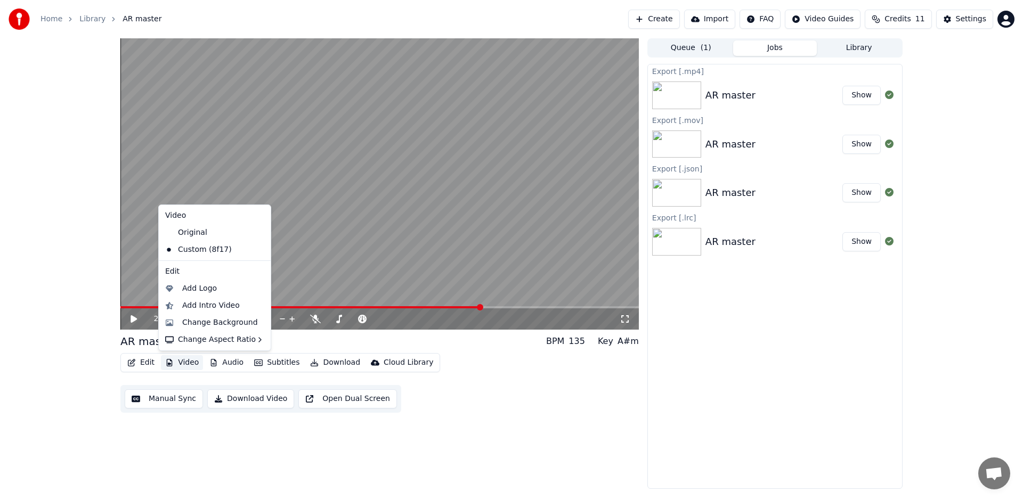
click at [178, 363] on button "Video" at bounding box center [182, 362] width 42 height 15
click at [210, 325] on div "Change Background" at bounding box center [220, 323] width 76 height 11
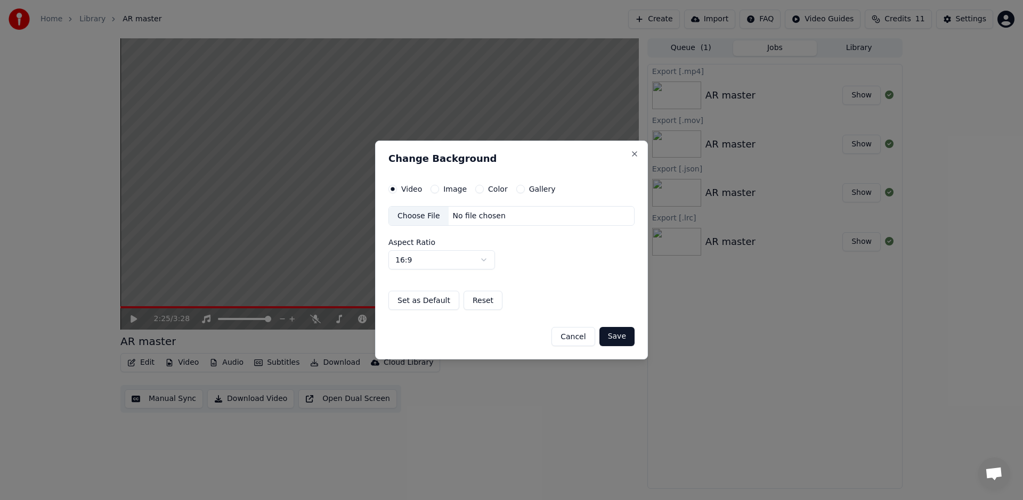
click at [494, 188] on label "Color" at bounding box center [498, 188] width 20 height 7
click at [484, 188] on button "Color" at bounding box center [479, 189] width 9 height 9
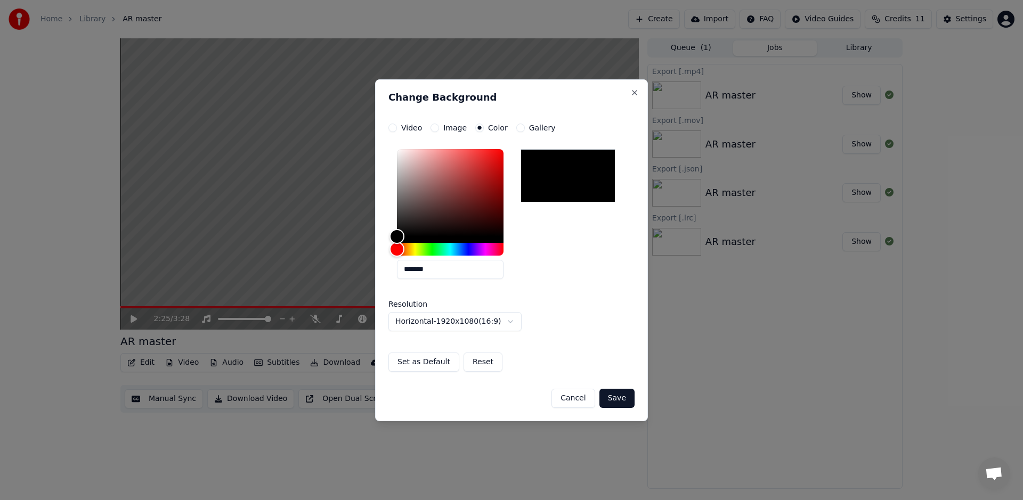
click at [629, 405] on button "Save" at bounding box center [616, 398] width 35 height 19
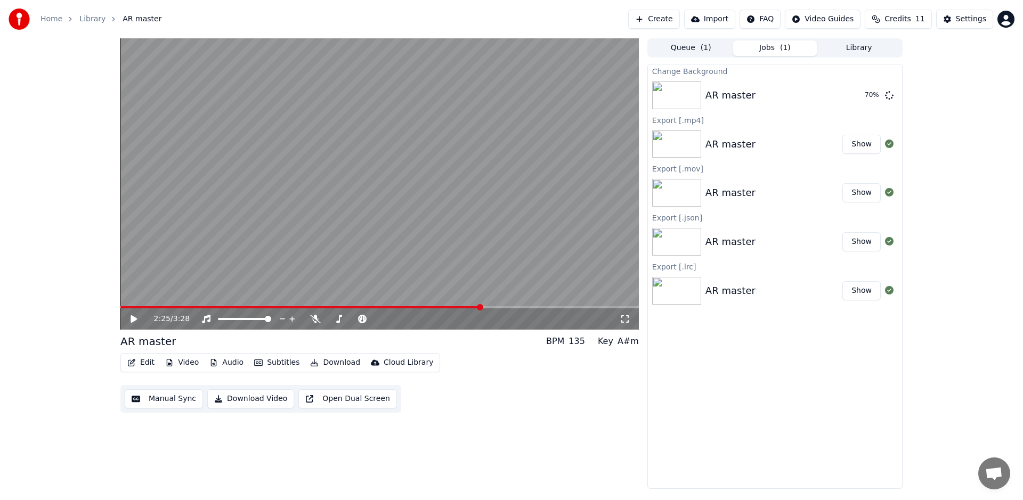
click at [521, 397] on div "Edit Video Audio Subtitles Download Cloud Library Manual Sync Download Video Op…" at bounding box center [379, 383] width 518 height 60
click at [161, 402] on button "Manual Sync" at bounding box center [164, 398] width 78 height 19
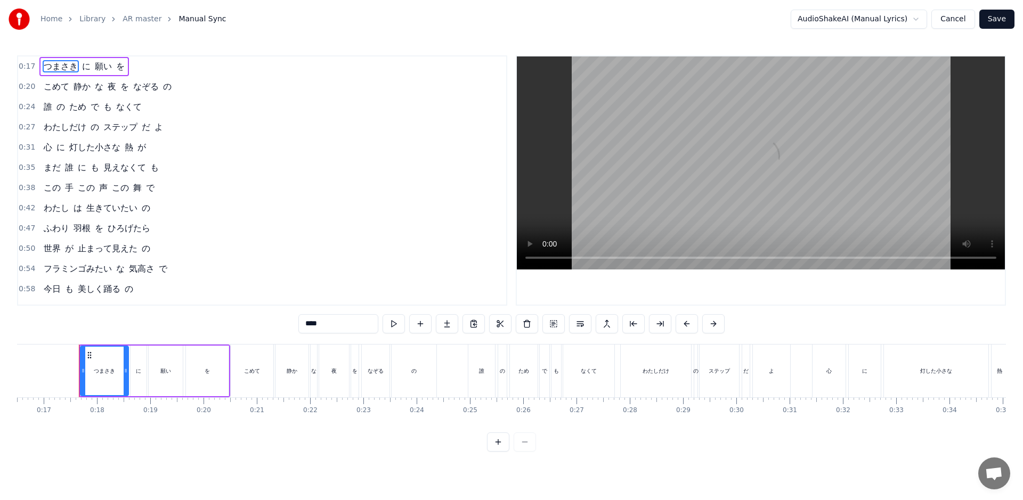
scroll to position [0, 888]
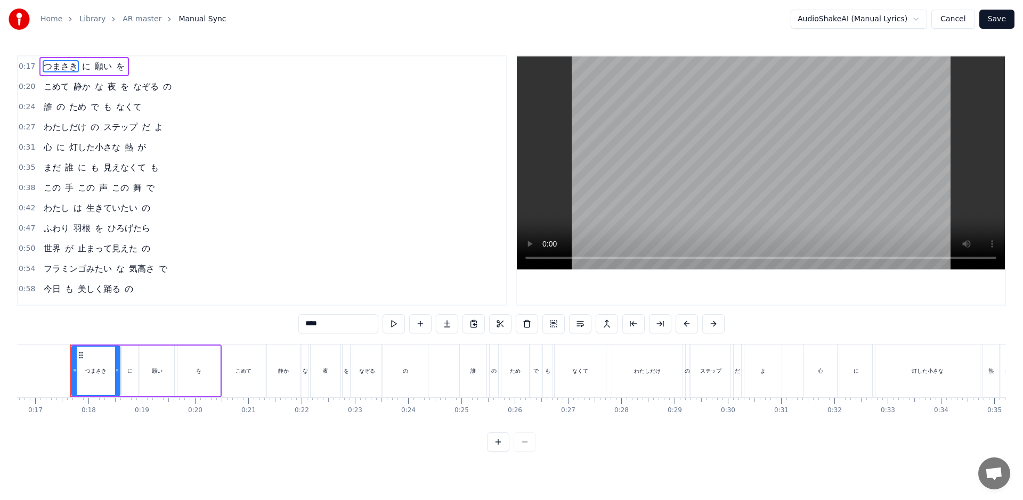
click at [144, 435] on div "0:17 つまさき に 願い を 0:20 こめて 静か な 夜 を なぞる の 0:24 誰 の ため で も なくて 0:27 わたしだけ の ステップ …" at bounding box center [511, 253] width 989 height 396
drag, startPoint x: 116, startPoint y: 376, endPoint x: 297, endPoint y: 382, distance: 181.3
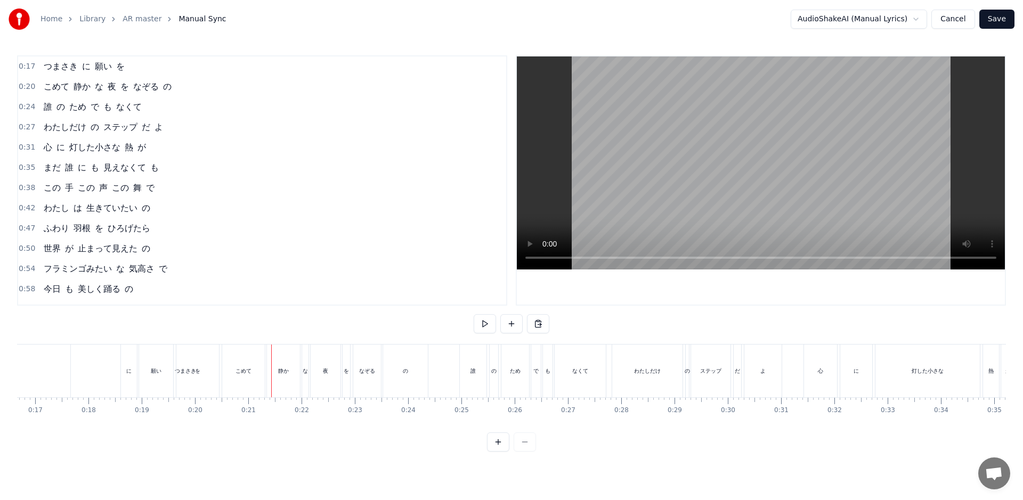
click at [960, 19] on button "Cancel" at bounding box center [952, 19] width 43 height 19
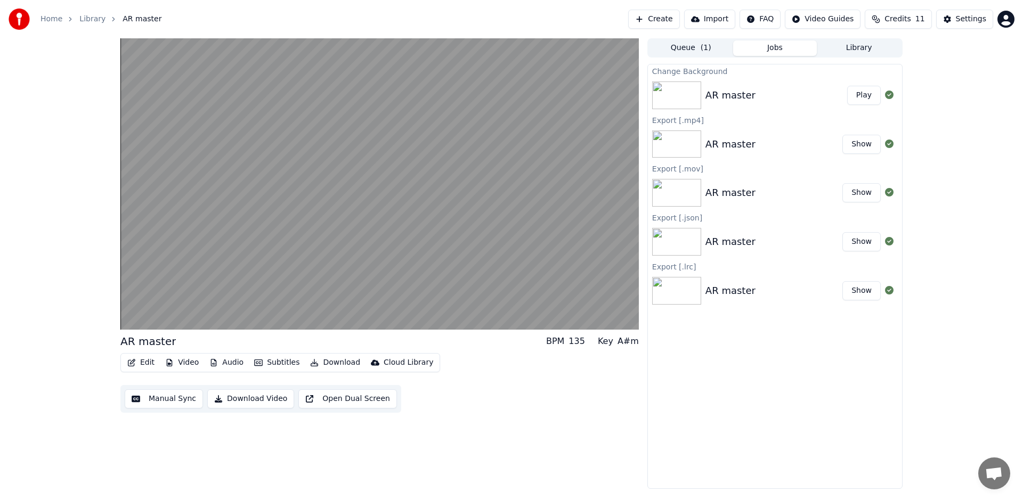
click at [863, 99] on button "Play" at bounding box center [864, 95] width 34 height 19
click at [731, 99] on div "AR master" at bounding box center [730, 95] width 50 height 15
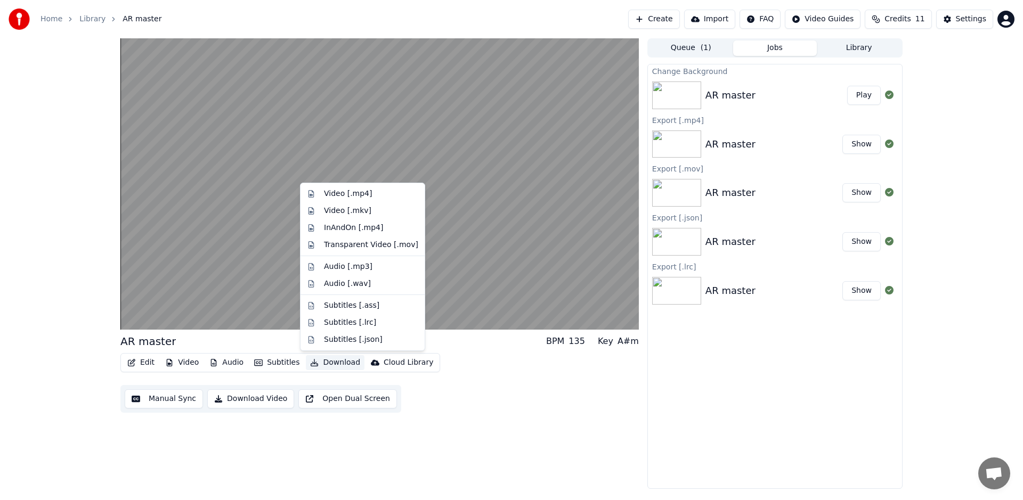
click at [329, 363] on button "Download" at bounding box center [335, 362] width 59 height 15
click at [368, 232] on div "InAndOn [.mp4]" at bounding box center [354, 228] width 60 height 11
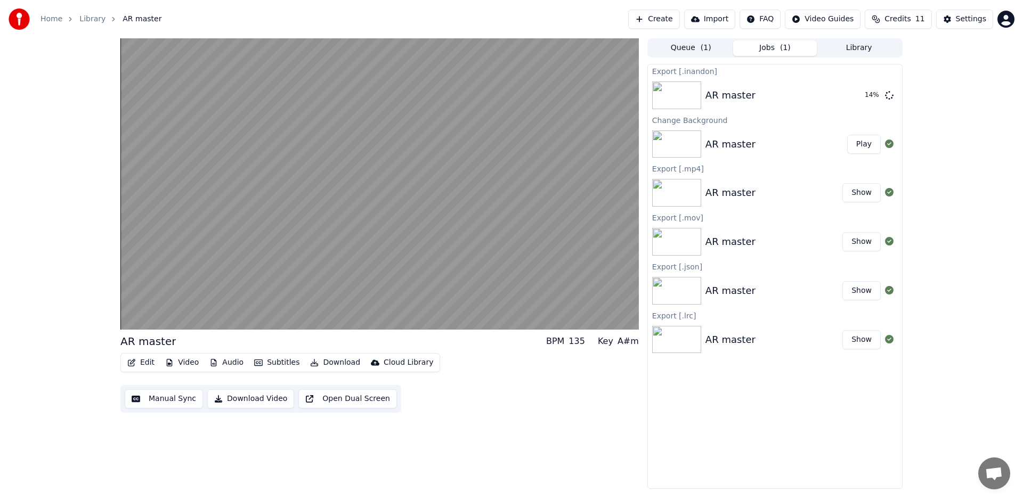
click at [330, 364] on button "Download" at bounding box center [335, 362] width 59 height 15
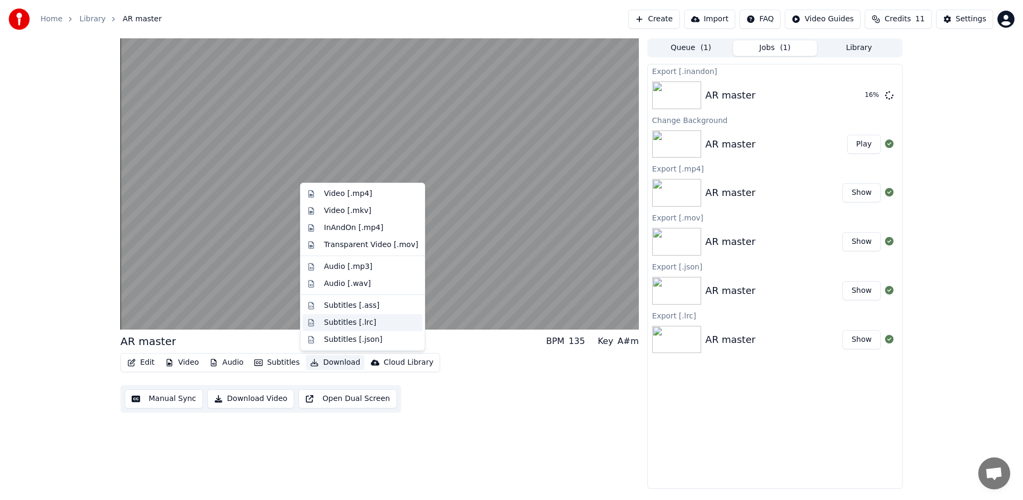
click at [343, 318] on div "Subtitles [.lrc]" at bounding box center [350, 323] width 52 height 11
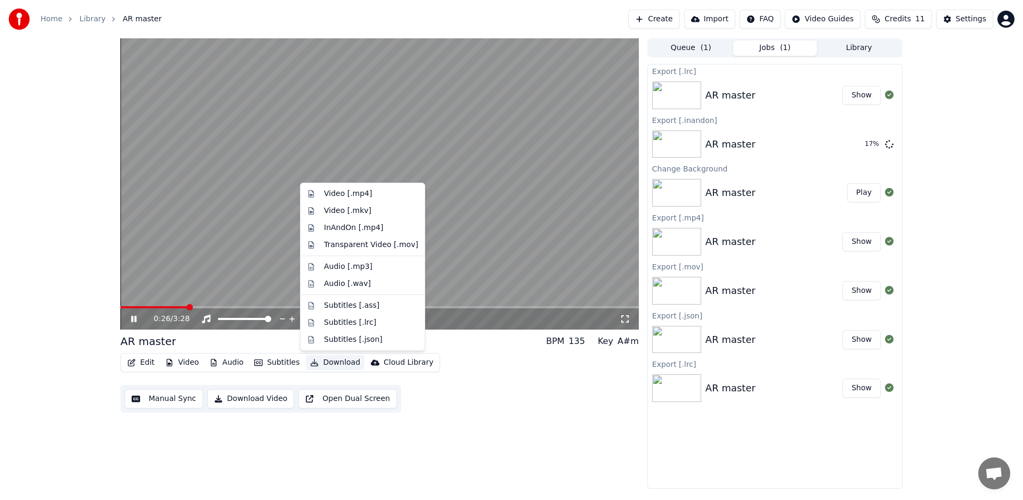
click at [329, 363] on button "Download" at bounding box center [335, 362] width 59 height 15
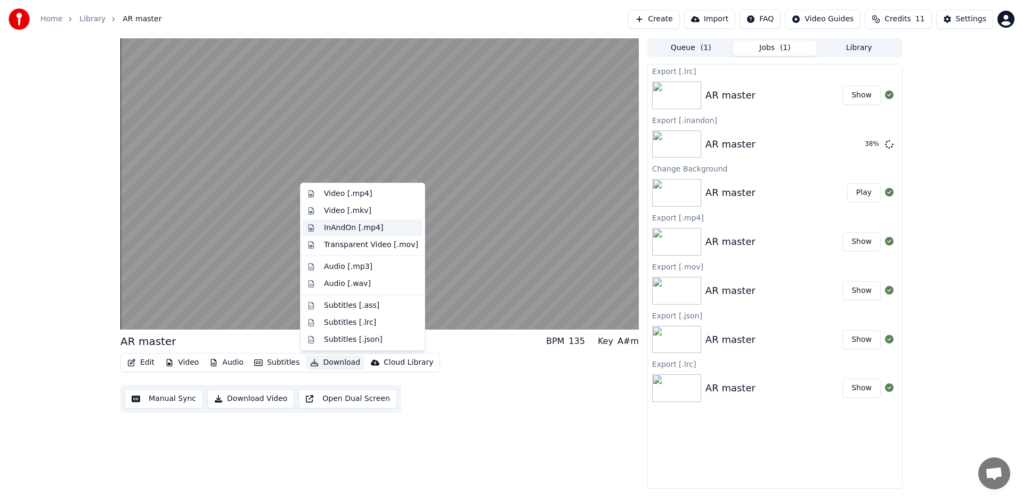
click at [363, 232] on div "InAndOn [.mp4]" at bounding box center [354, 228] width 60 height 11
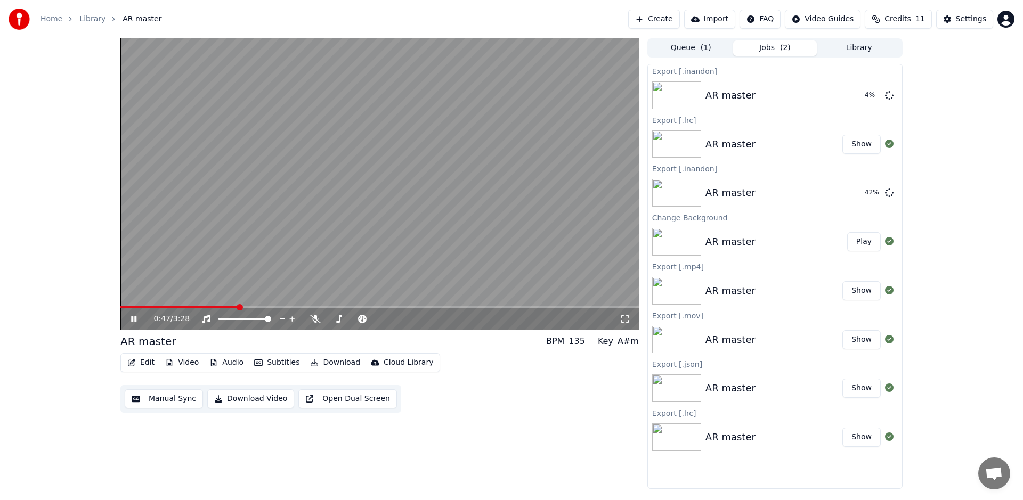
click at [333, 365] on button "Download" at bounding box center [335, 362] width 59 height 15
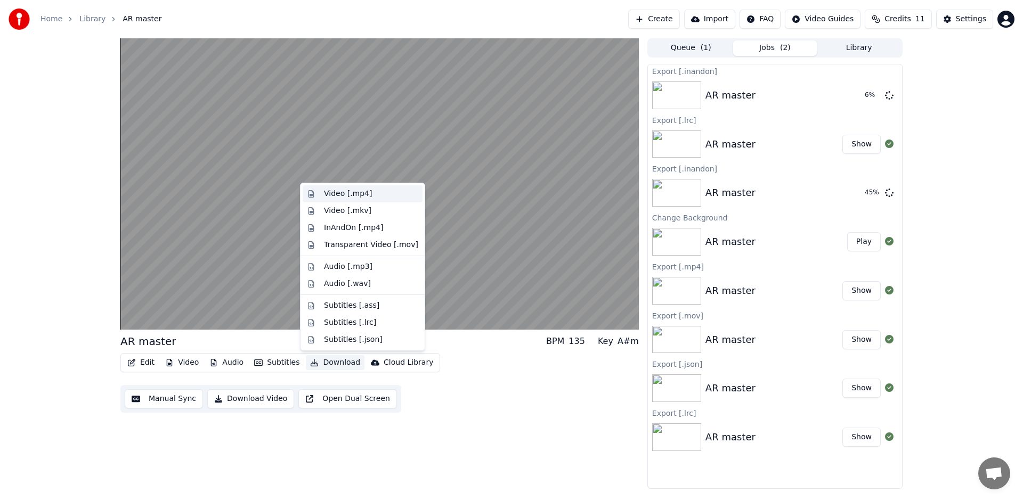
click at [350, 198] on div "Video [.mp4]" at bounding box center [348, 194] width 48 height 11
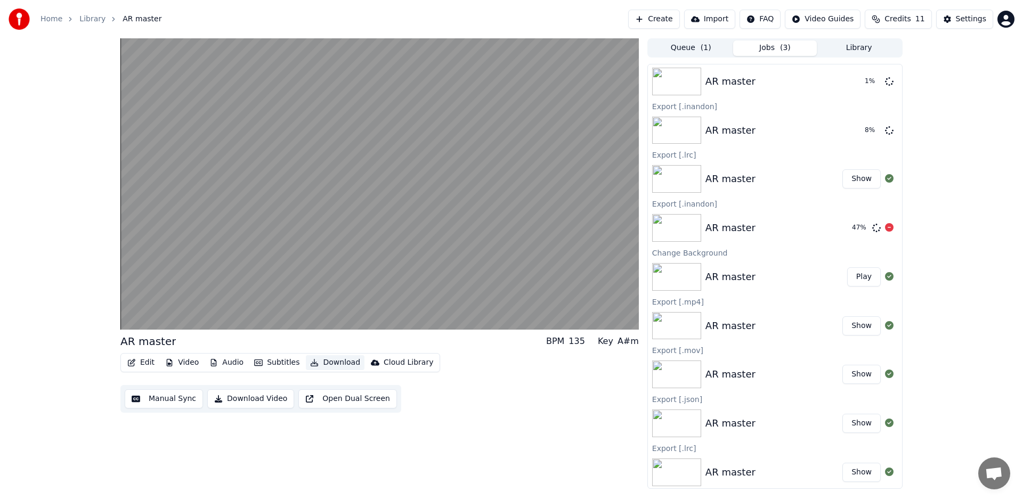
scroll to position [16, 0]
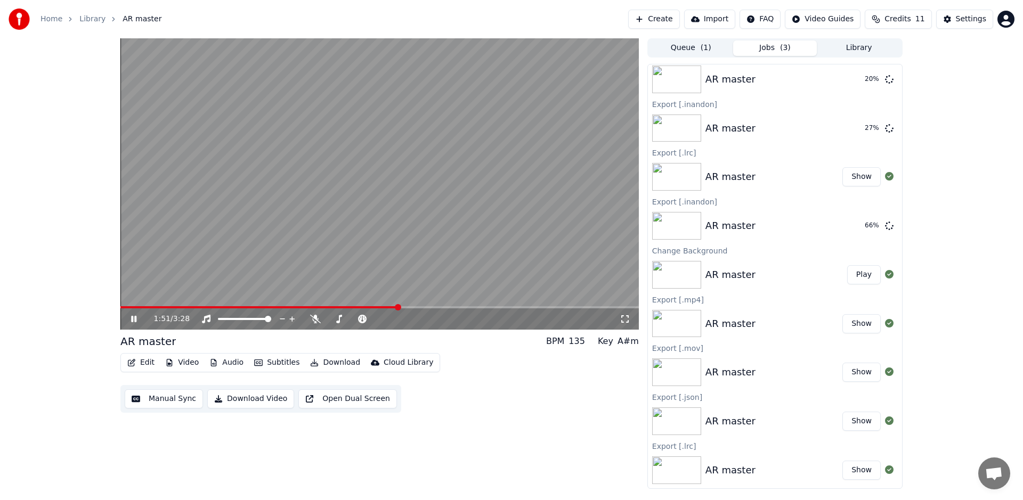
click at [139, 320] on icon at bounding box center [141, 319] width 25 height 9
click at [77, 409] on div "1:52 / 3:28 AR master BPM 135 Key A#m Edit Video Audio Subtitles Download Cloud…" at bounding box center [511, 263] width 1023 height 451
click at [82, 402] on div "1:52 / 3:28 AR master BPM 135 Key A#m Edit Video Audio Subtitles Download Cloud…" at bounding box center [511, 263] width 1023 height 451
click at [782, 392] on div "Export [.json]" at bounding box center [775, 397] width 254 height 13
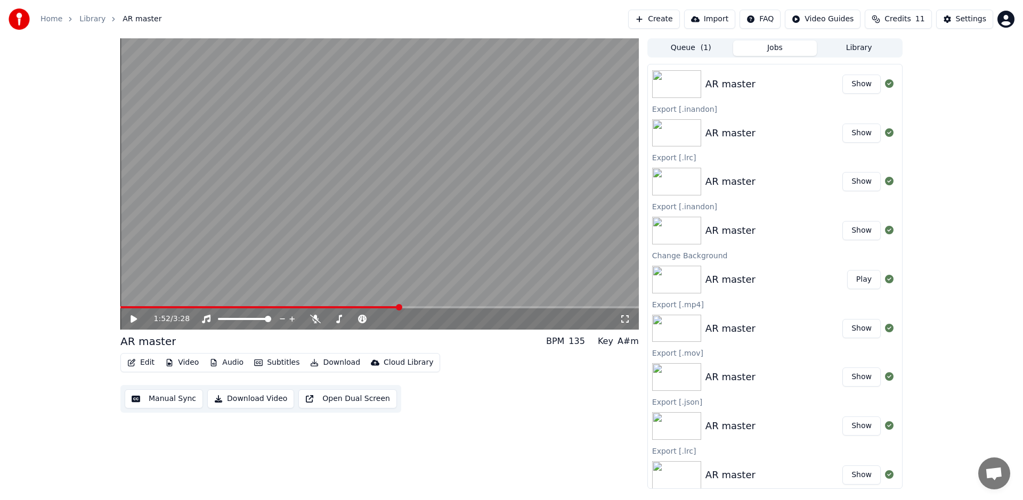
scroll to position [0, 0]
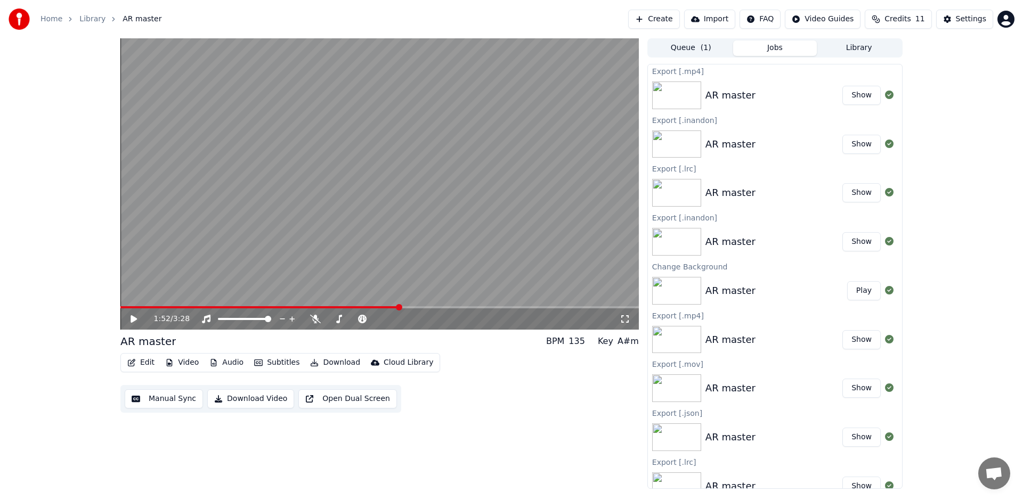
click at [862, 243] on button "Show" at bounding box center [861, 241] width 38 height 19
click at [262, 359] on button "Subtitles" at bounding box center [277, 362] width 54 height 15
click at [438, 398] on div "Edit Video Audio Subtitles Download Cloud Library Manual Sync Download Video Op…" at bounding box center [379, 383] width 518 height 60
click at [152, 395] on button "Manual Sync" at bounding box center [164, 398] width 78 height 19
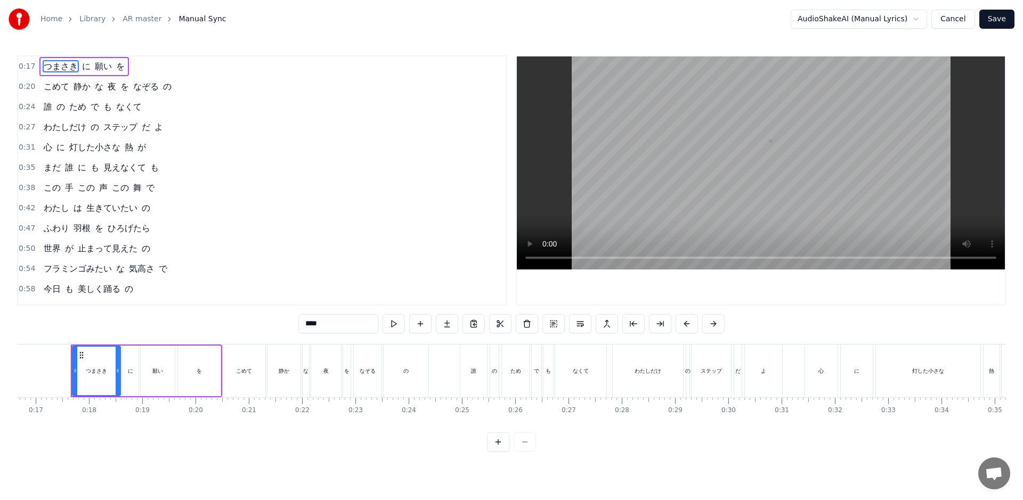
scroll to position [0, 888]
